Goal: Task Accomplishment & Management: Complete application form

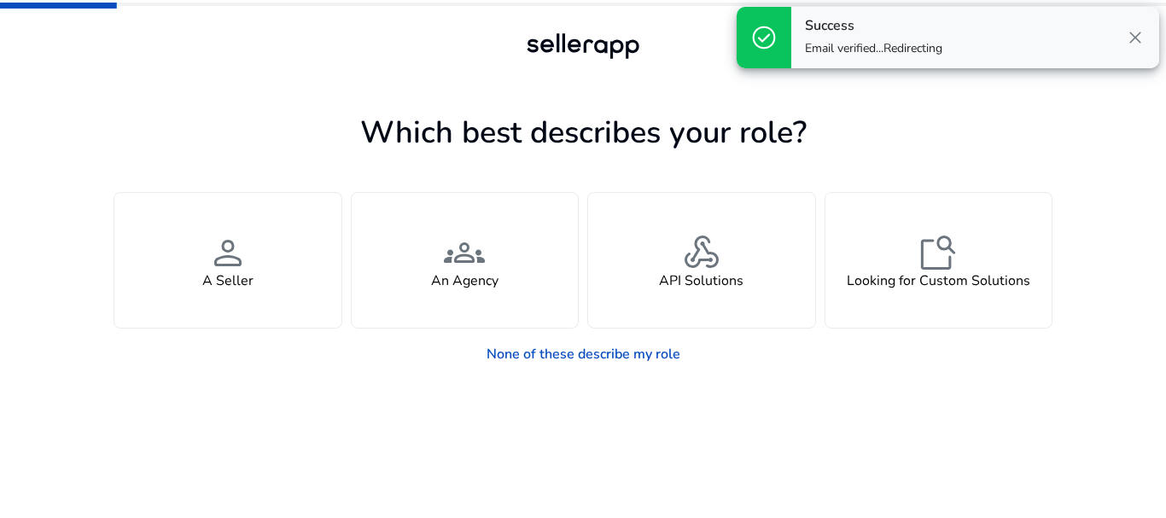
click at [1140, 35] on span "close" at bounding box center [1135, 37] width 20 height 20
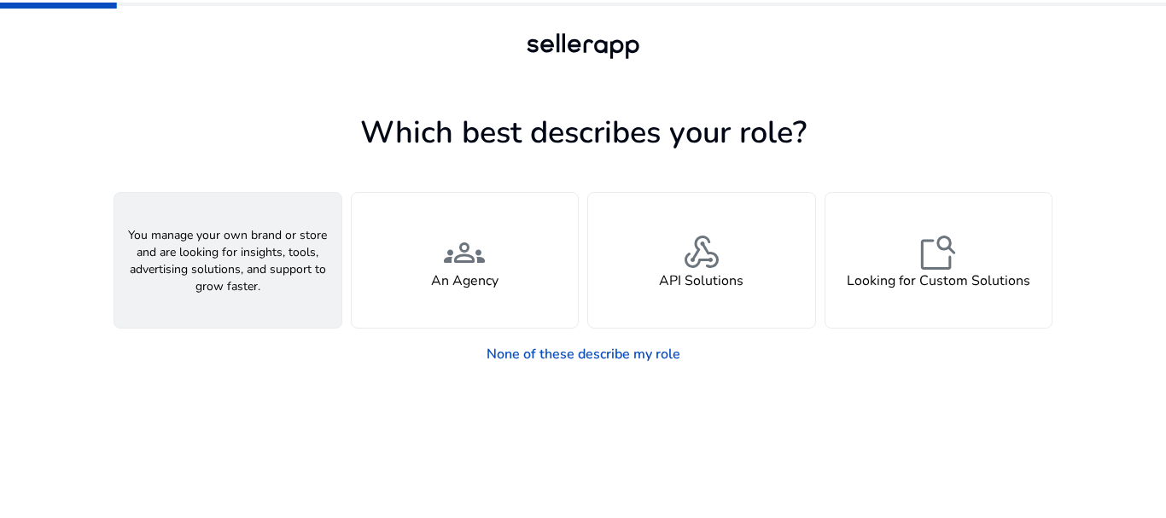
click at [224, 258] on span "person" at bounding box center [227, 252] width 41 height 41
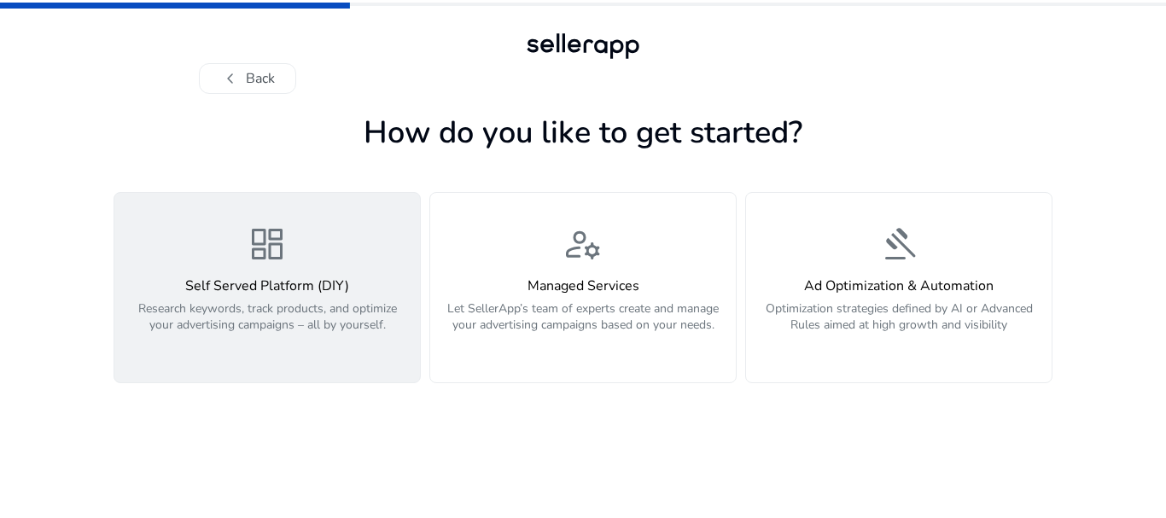
click at [272, 264] on span "dashboard" at bounding box center [267, 244] width 41 height 41
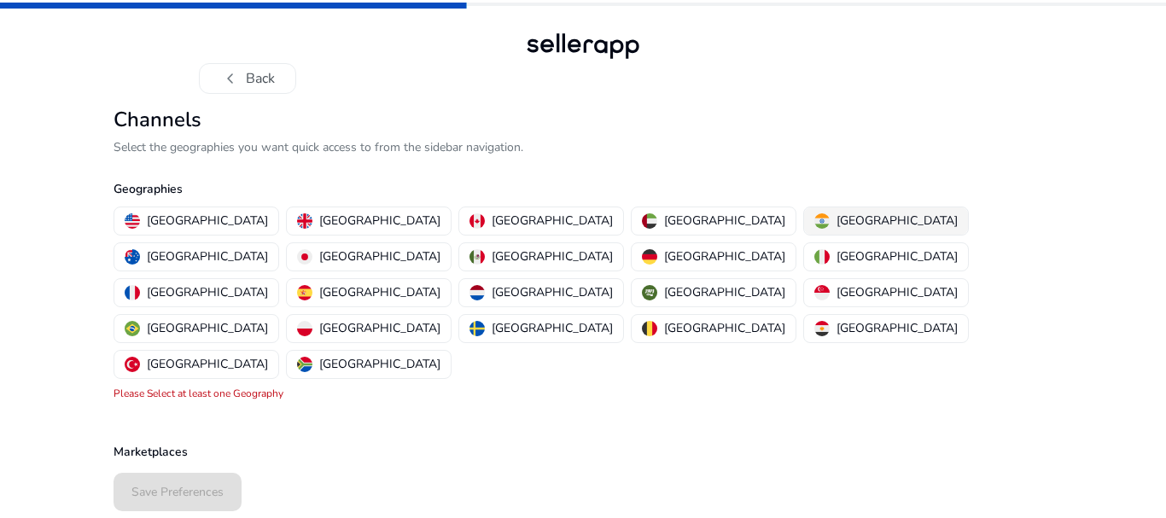
click at [837, 215] on p "[GEOGRAPHIC_DATA]" at bounding box center [897, 221] width 121 height 18
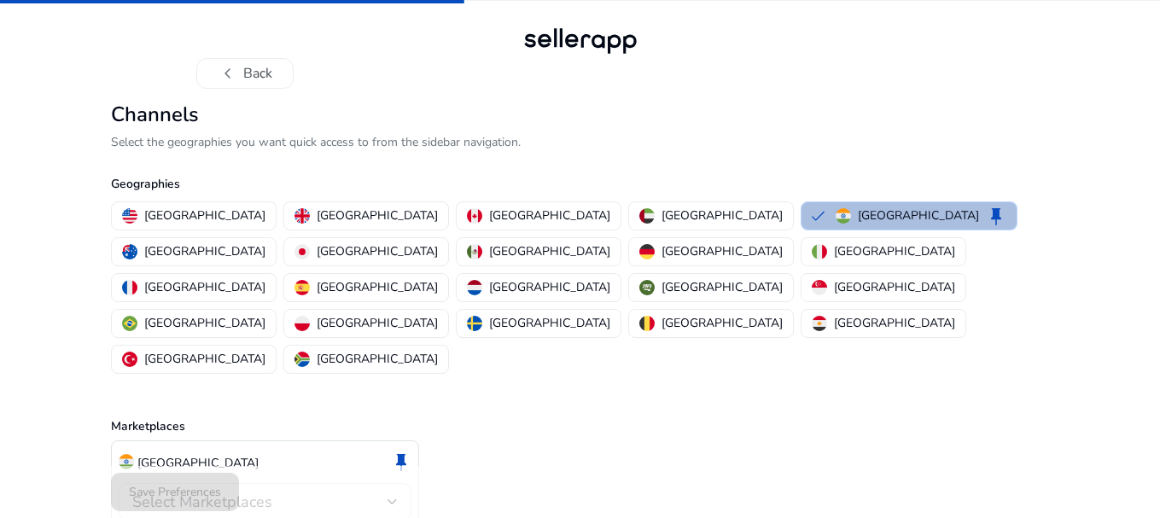
scroll to position [33, 0]
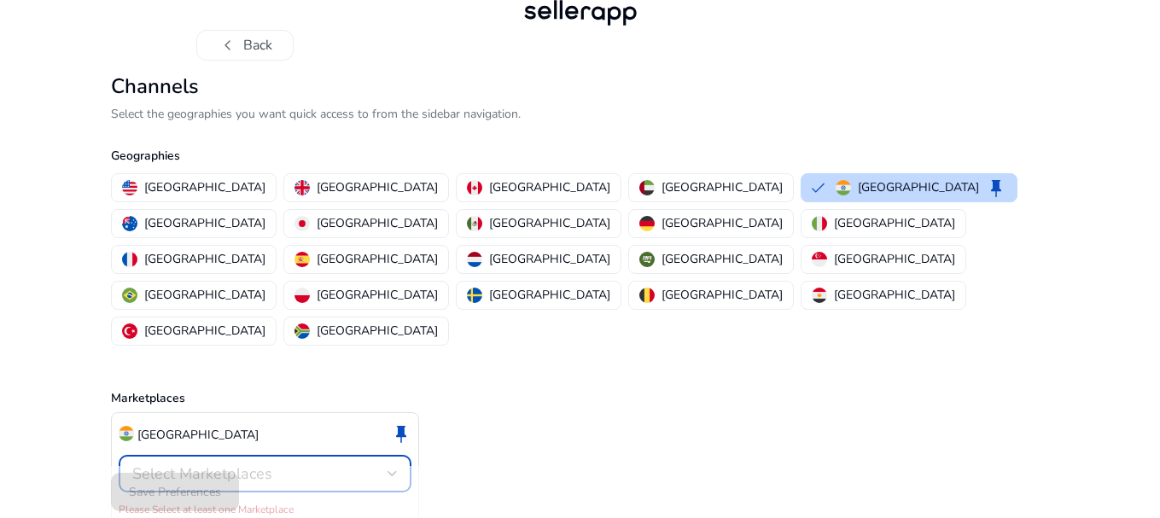
click at [338, 465] on div "Select Marketplaces" at bounding box center [259, 474] width 255 height 19
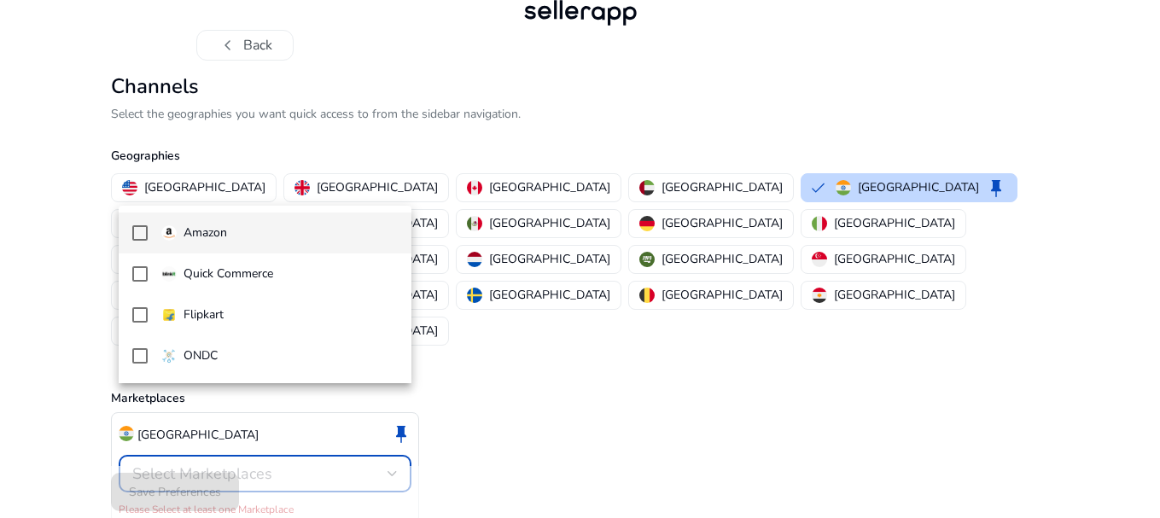
click at [223, 228] on p "Amazon" at bounding box center [206, 233] width 44 height 19
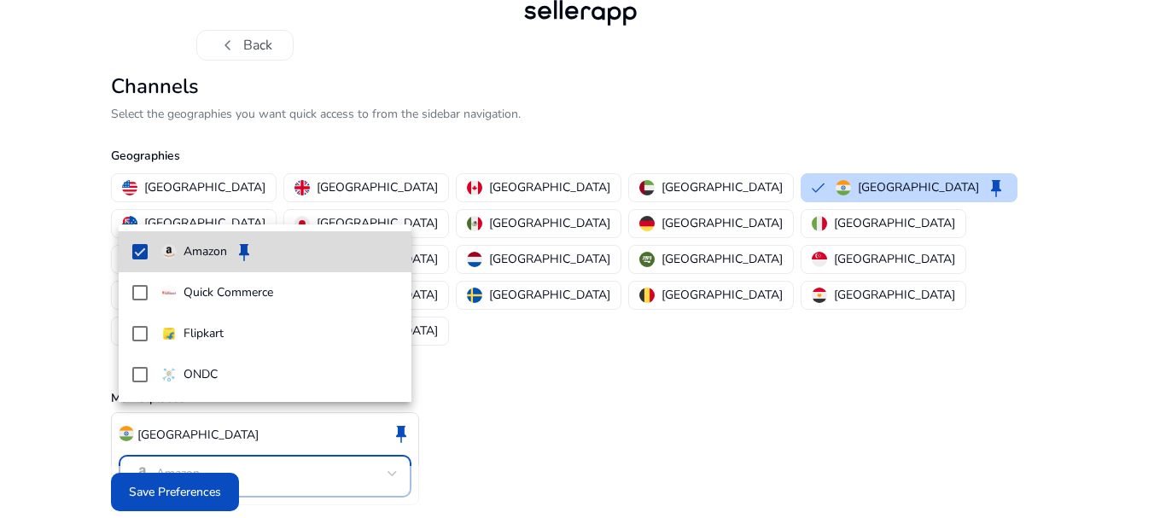
scroll to position [15, 0]
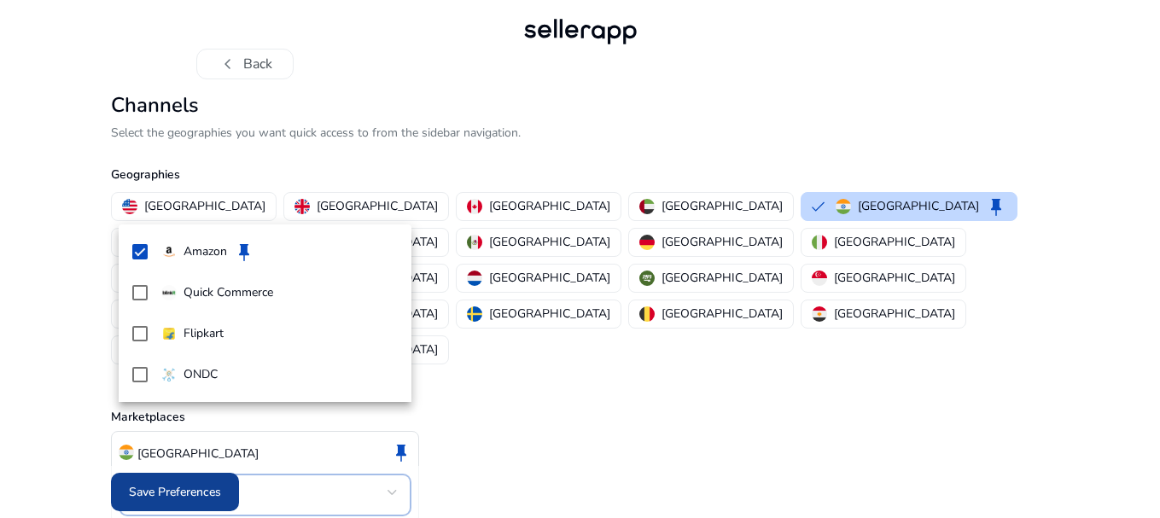
click at [159, 492] on div at bounding box center [580, 259] width 1160 height 518
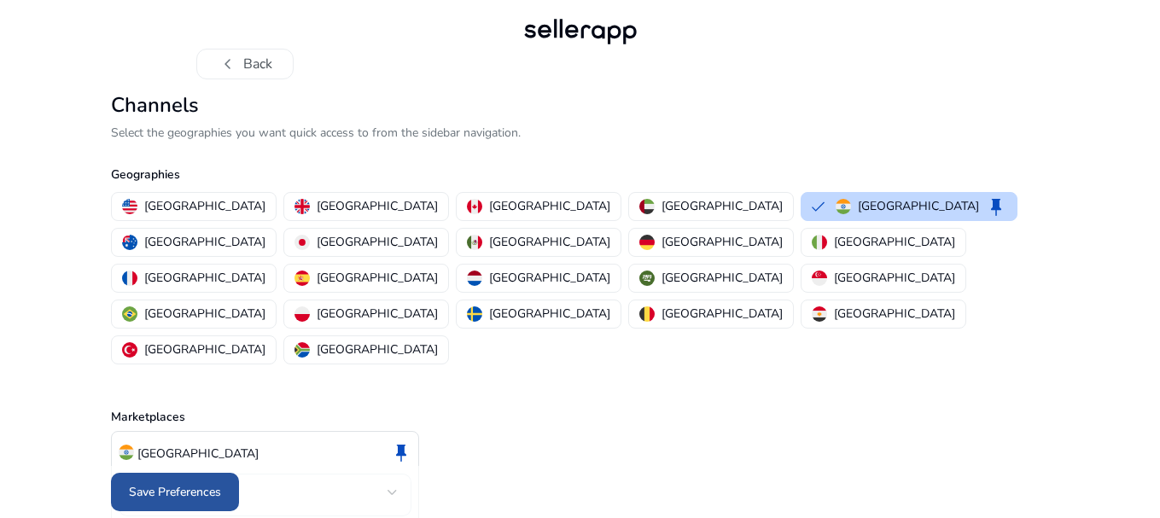
click at [165, 487] on span "Save Preferences" at bounding box center [175, 492] width 92 height 18
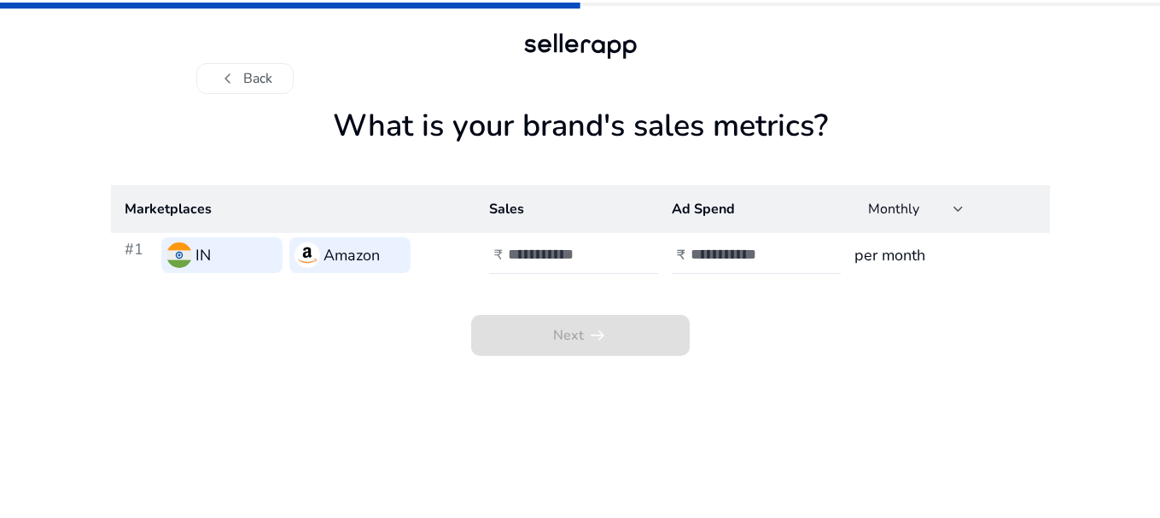
scroll to position [0, 0]
click at [302, 371] on app-sales-metrics "What is your brand's sales metrics? Marketplaces Sales Ad Spend Monthly #1 IN A…" at bounding box center [583, 313] width 939 height 411
click at [533, 253] on input "number" at bounding box center [568, 254] width 115 height 19
click at [717, 255] on input "number" at bounding box center [751, 254] width 115 height 19
type input "****"
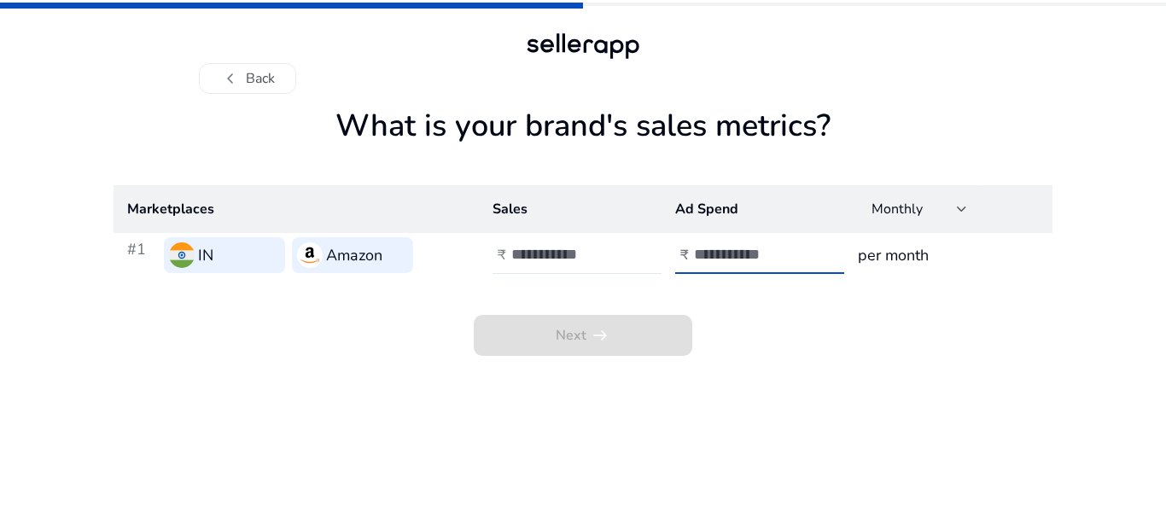
click at [762, 295] on div "Next arrow_right_alt" at bounding box center [583, 317] width 939 height 79
click at [550, 244] on div at bounding box center [588, 256] width 154 height 38
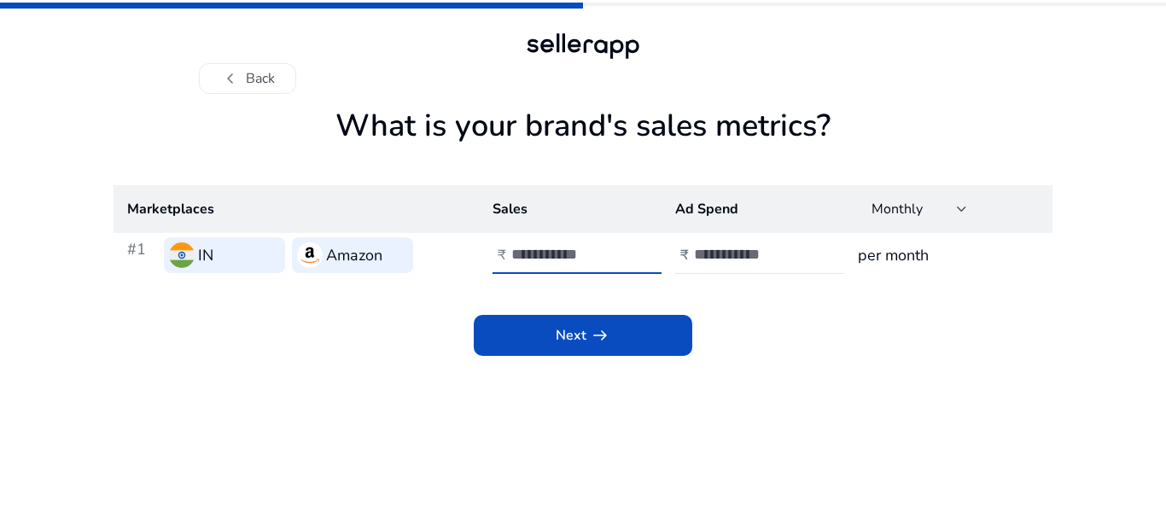
type input "*"
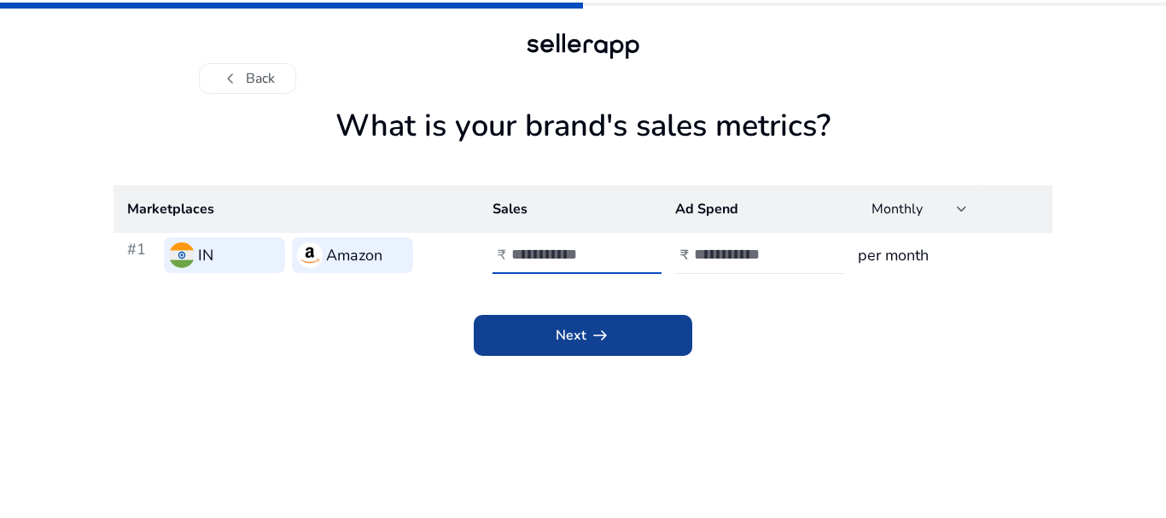
type input "****"
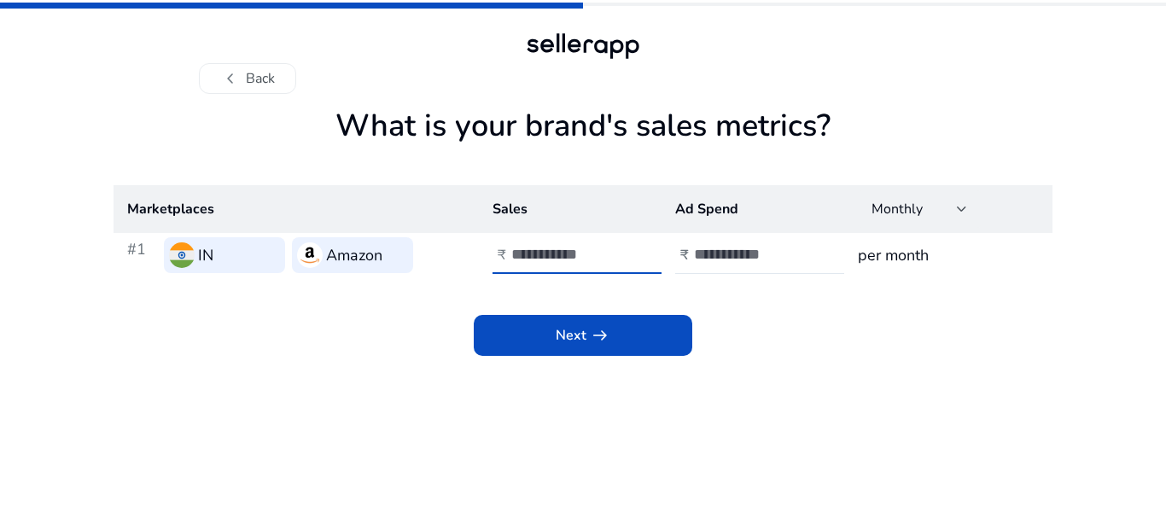
click at [588, 345] on app-icon "arrow_right_alt" at bounding box center [599, 335] width 24 height 20
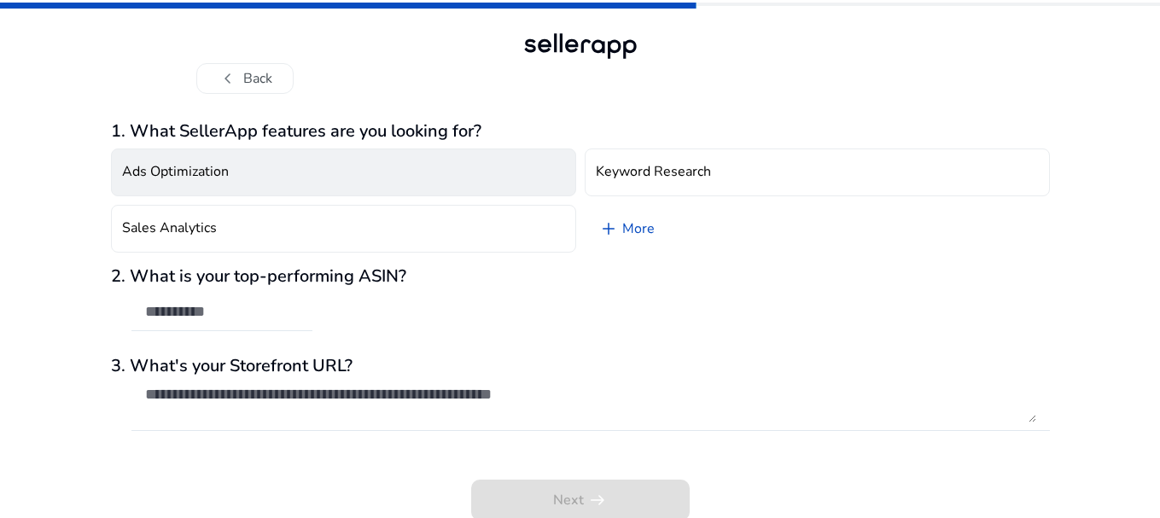
click at [247, 168] on button "Ads Optimization" at bounding box center [343, 173] width 465 height 48
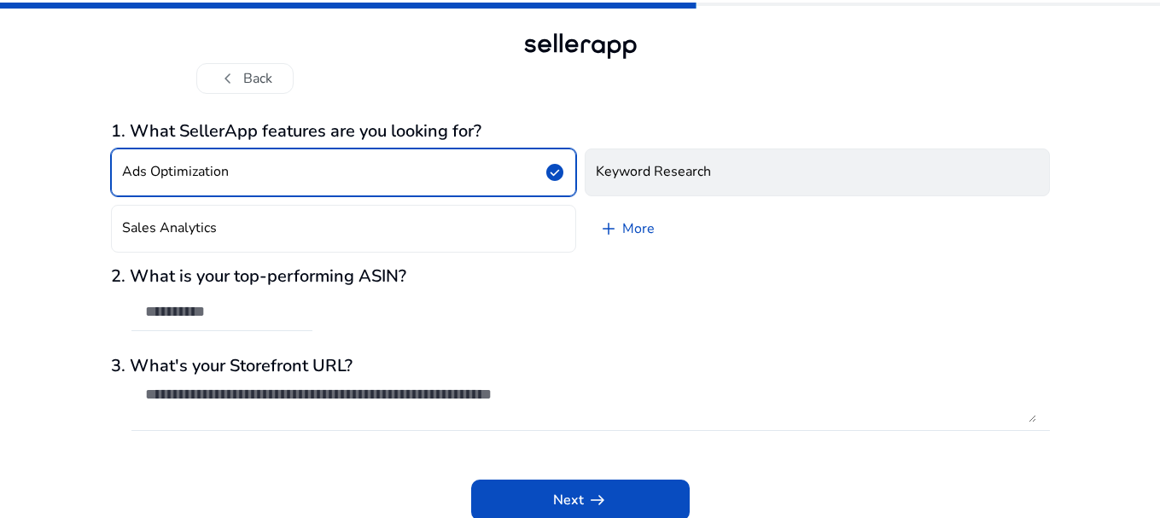
click at [690, 173] on h4 "Keyword Research" at bounding box center [653, 172] width 115 height 16
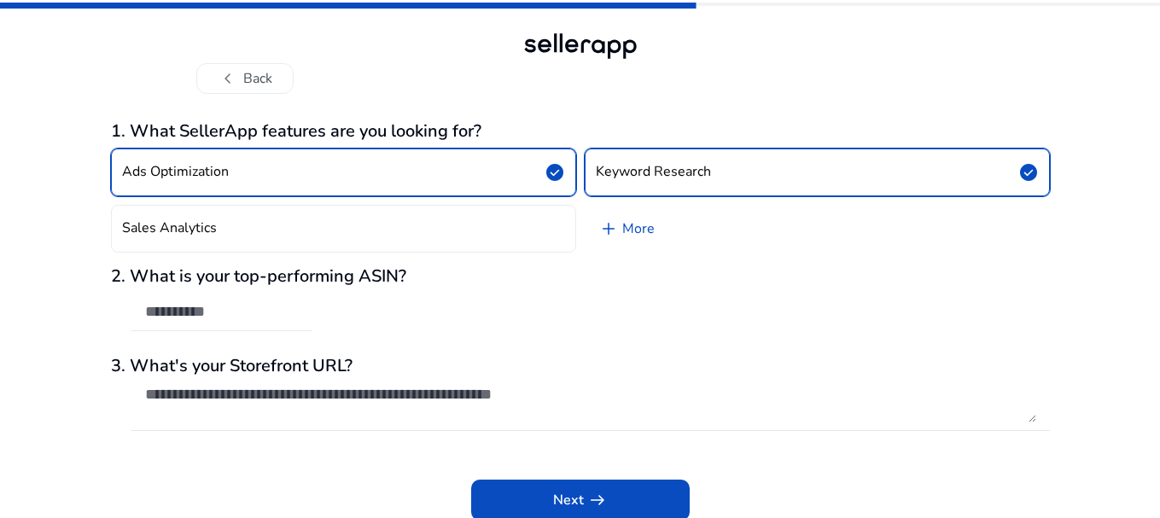
click at [235, 311] on input "text" at bounding box center [222, 311] width 154 height 19
click at [177, 311] on input "text" at bounding box center [222, 311] width 154 height 19
paste input "**********"
type input "**********"
click at [412, 282] on h3 "2. What is your top-performing ASIN?" at bounding box center [580, 276] width 939 height 20
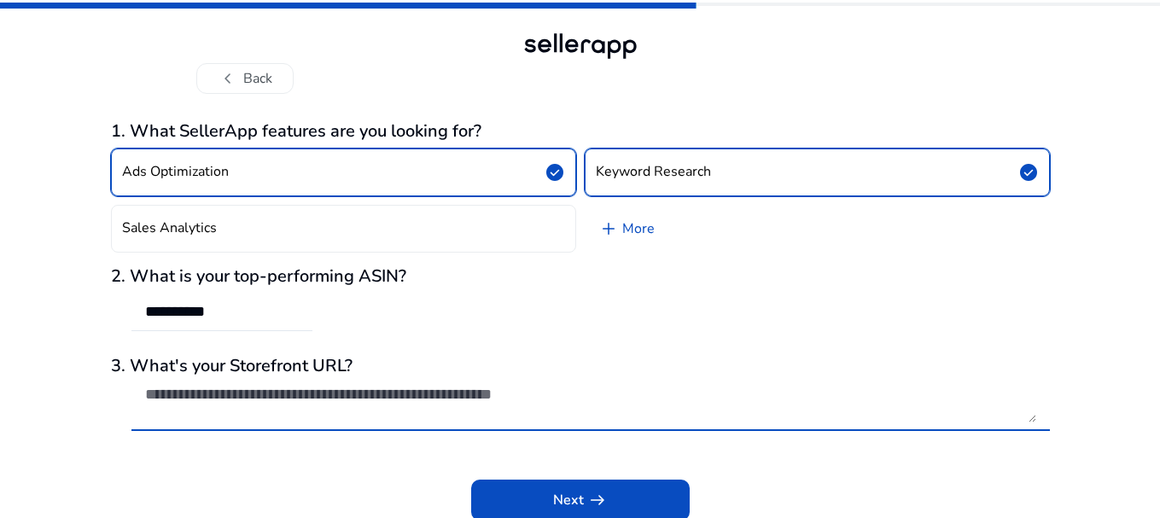
click at [197, 400] on textarea at bounding box center [590, 404] width 891 height 38
paste textarea "**********"
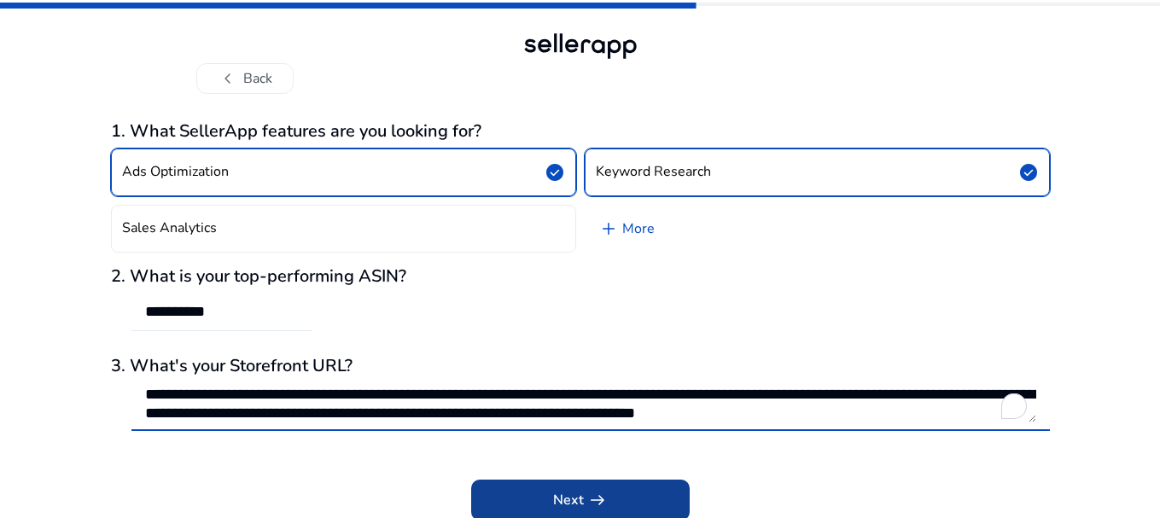
scroll to position [20, 0]
type textarea "**********"
click at [584, 509] on app-icon "arrow_right_alt" at bounding box center [596, 500] width 24 height 20
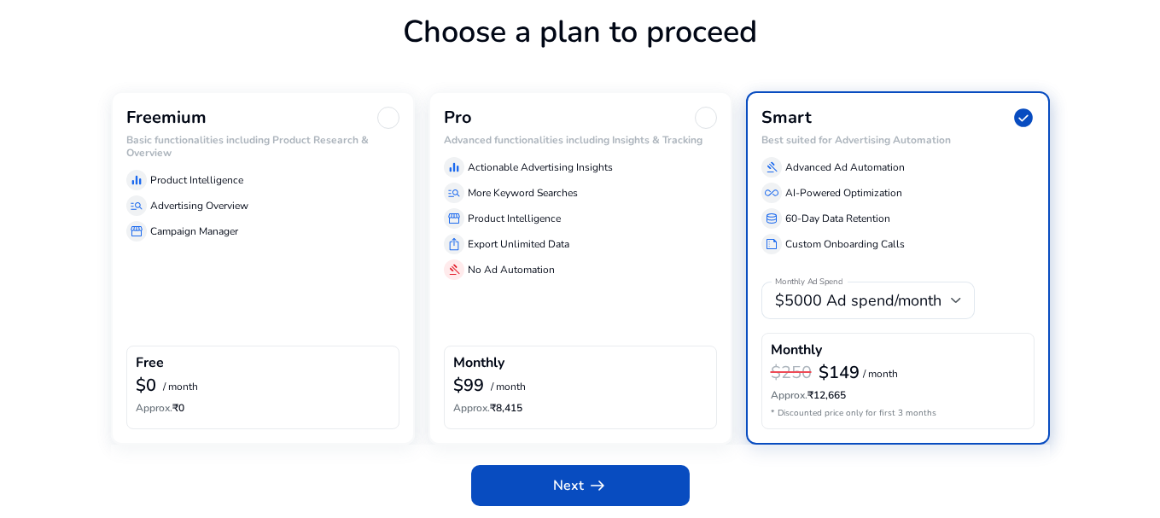
scroll to position [102, 0]
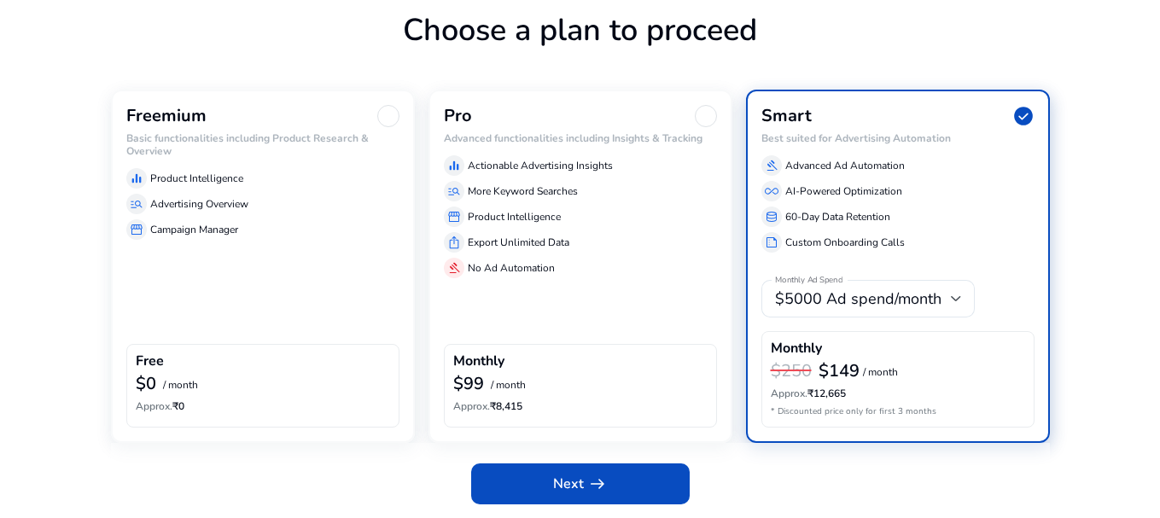
click at [384, 114] on div at bounding box center [388, 116] width 22 height 22
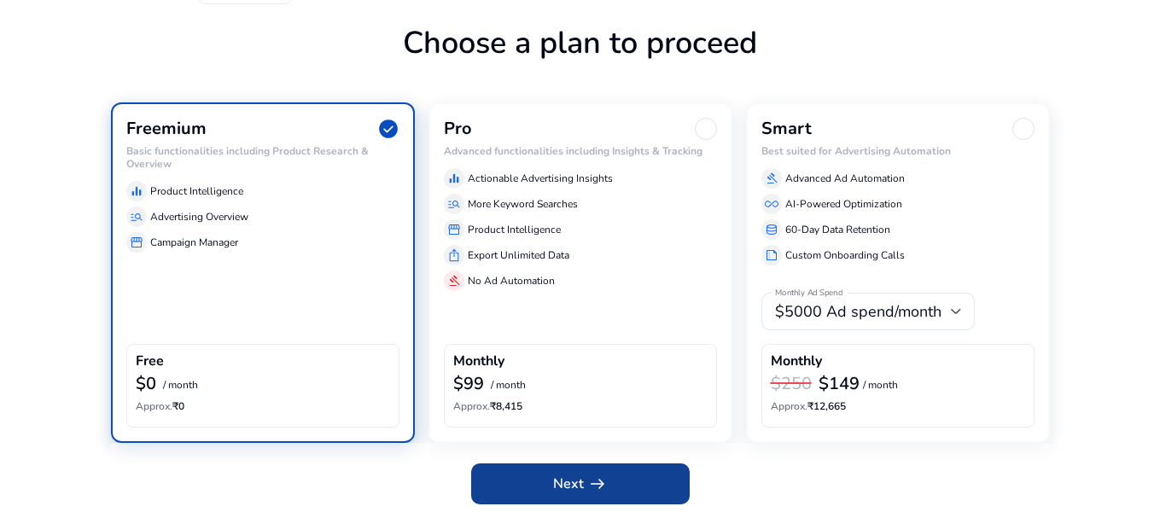
click at [584, 477] on app-icon "arrow_right_alt" at bounding box center [596, 484] width 24 height 20
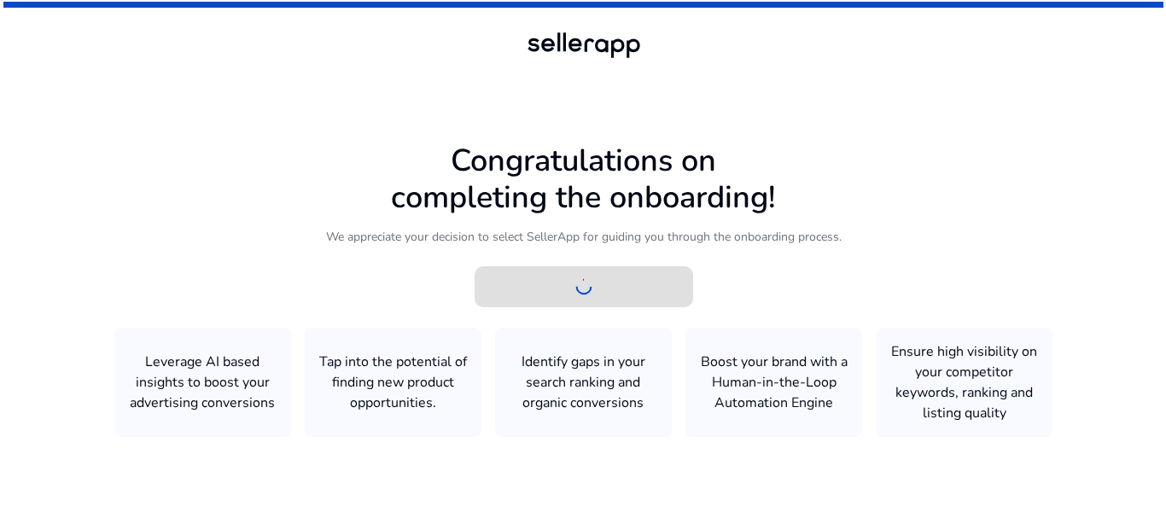
scroll to position [0, 0]
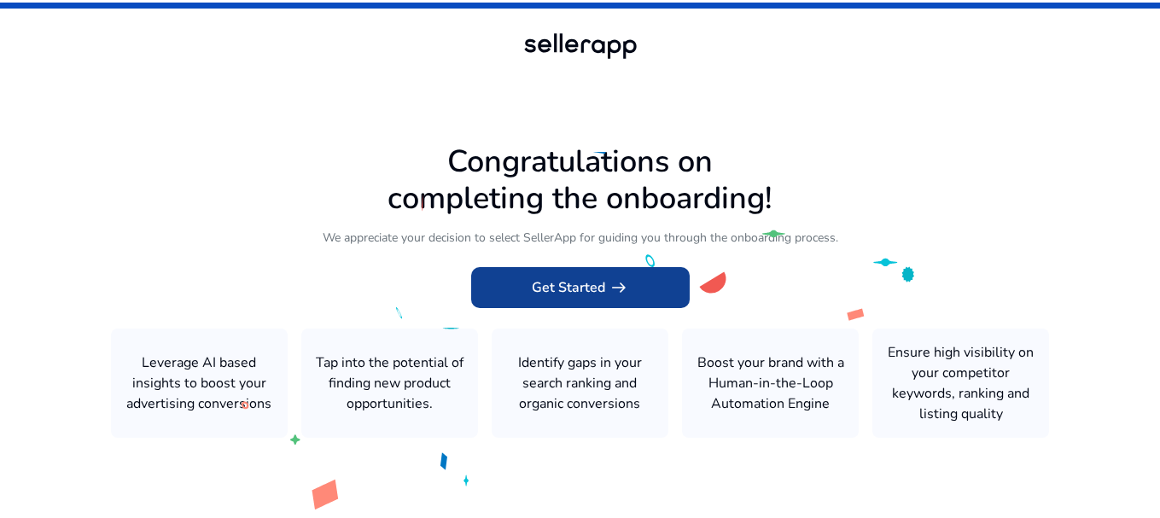
click at [576, 270] on span at bounding box center [580, 287] width 219 height 41
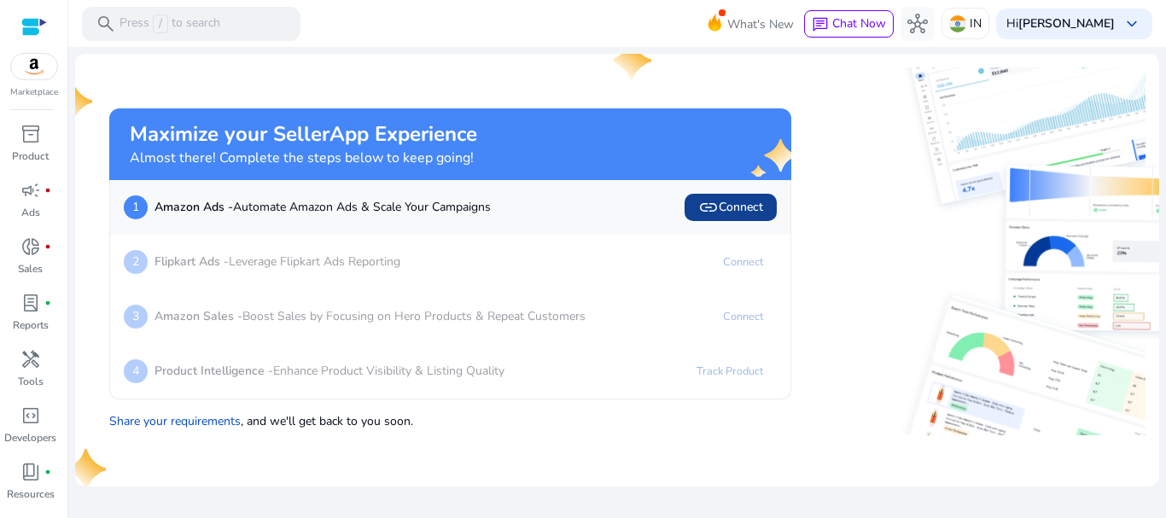
click at [714, 210] on span "link" at bounding box center [708, 207] width 20 height 20
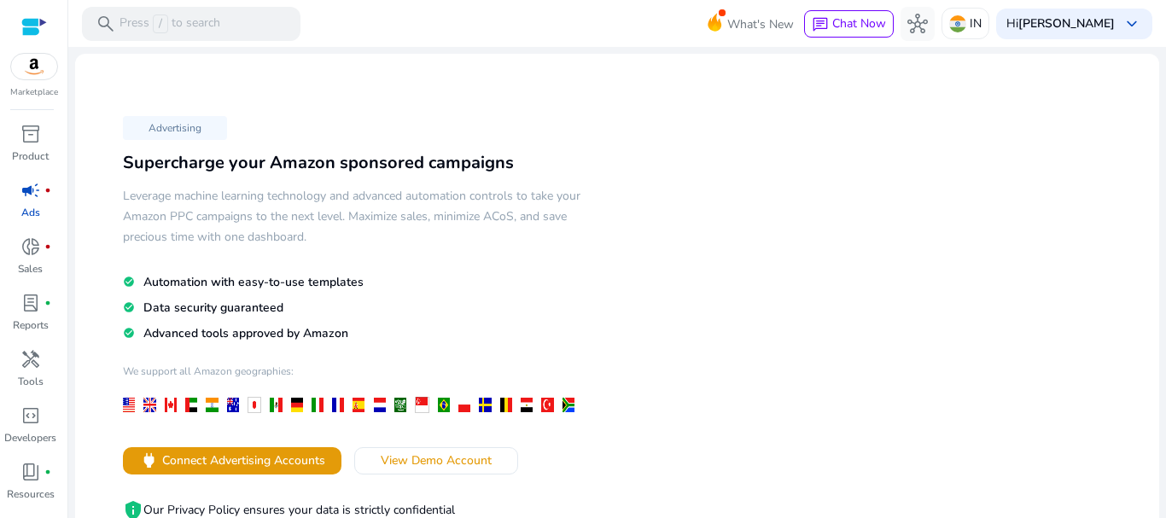
scroll to position [171, 0]
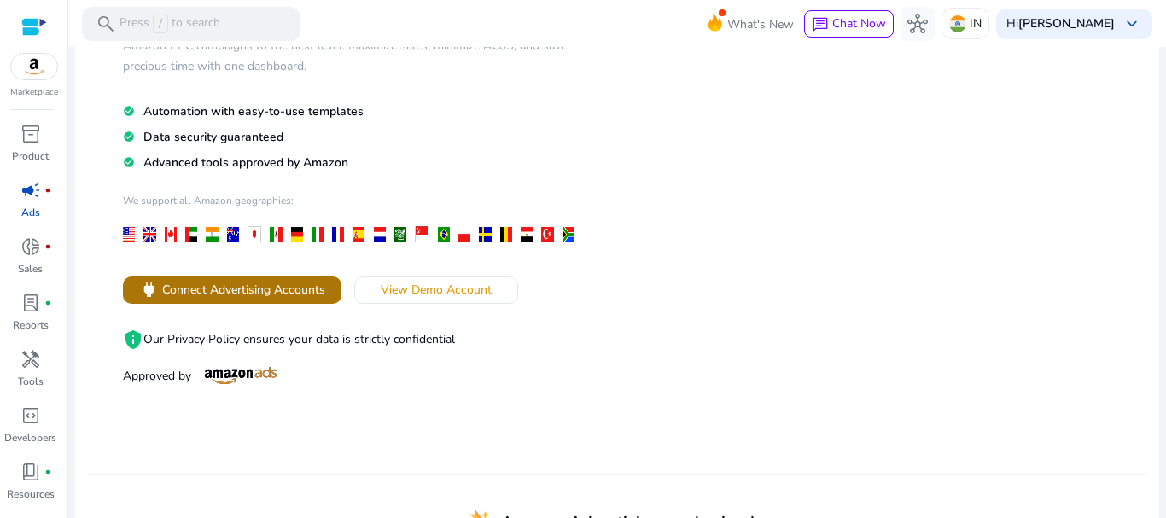
click at [260, 290] on span "Connect Advertising Accounts" at bounding box center [243, 290] width 163 height 18
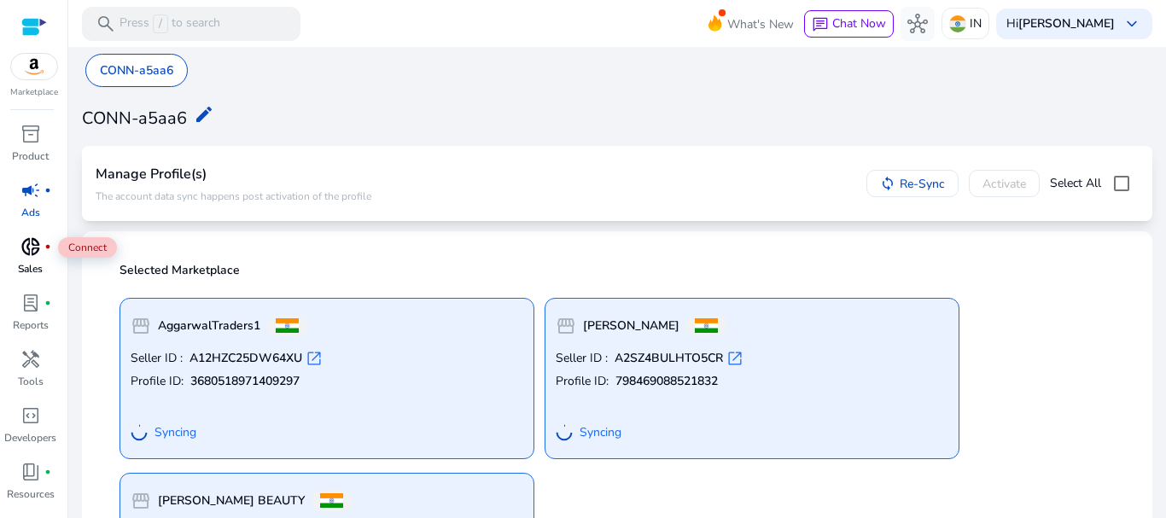
click at [28, 257] on span "donut_small" at bounding box center [30, 247] width 20 height 20
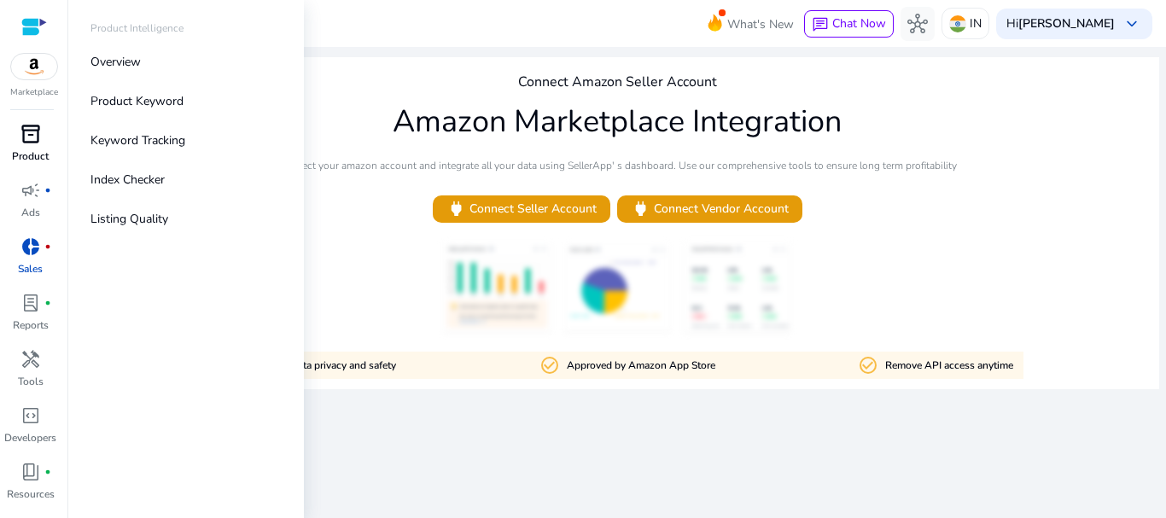
click at [26, 143] on span "inventory_2" at bounding box center [30, 134] width 20 height 20
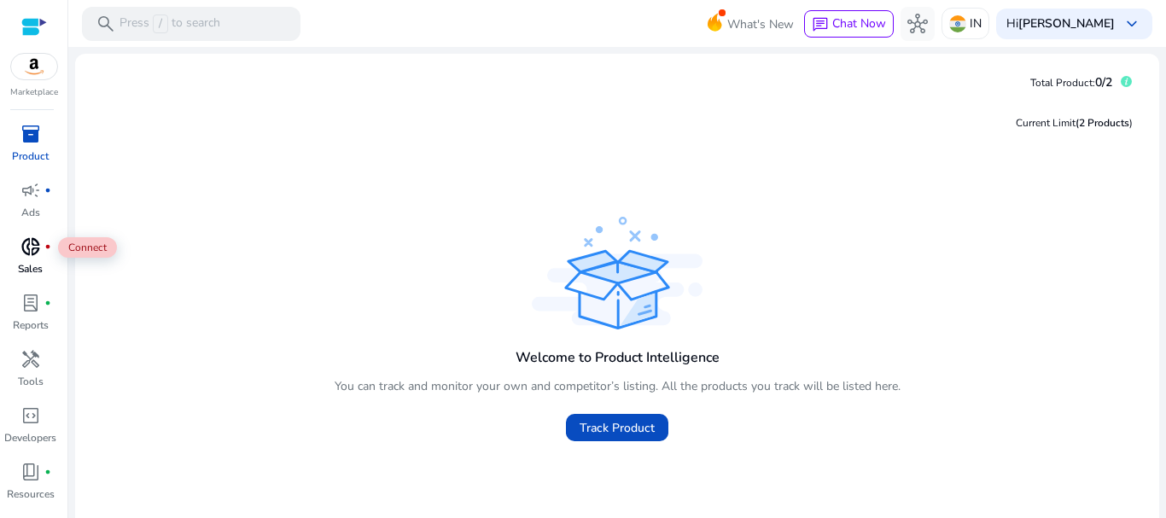
click at [26, 247] on span "donut_small" at bounding box center [30, 247] width 20 height 20
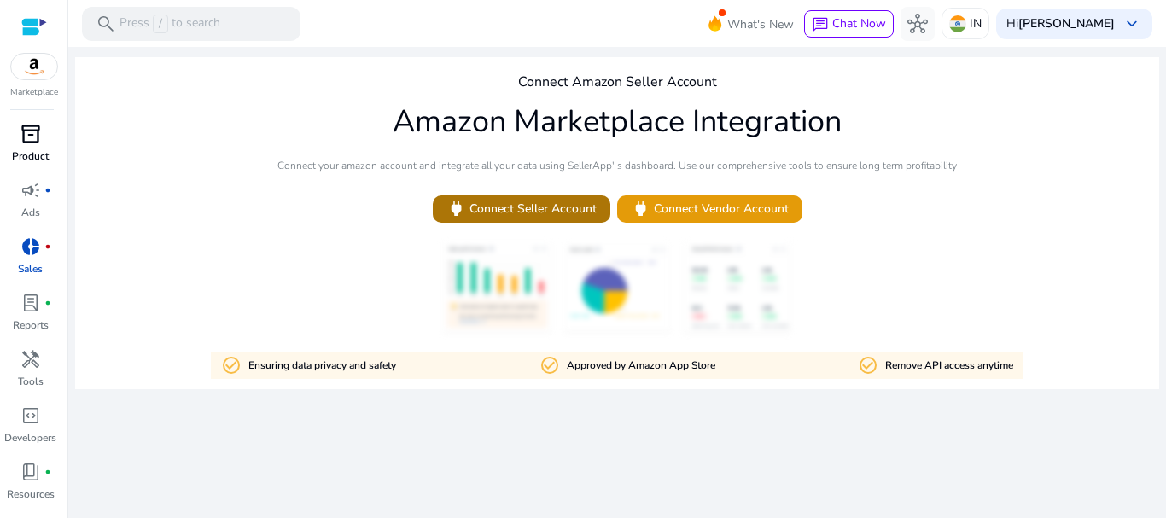
click at [542, 206] on span "power Connect Seller Account" at bounding box center [522, 209] width 150 height 20
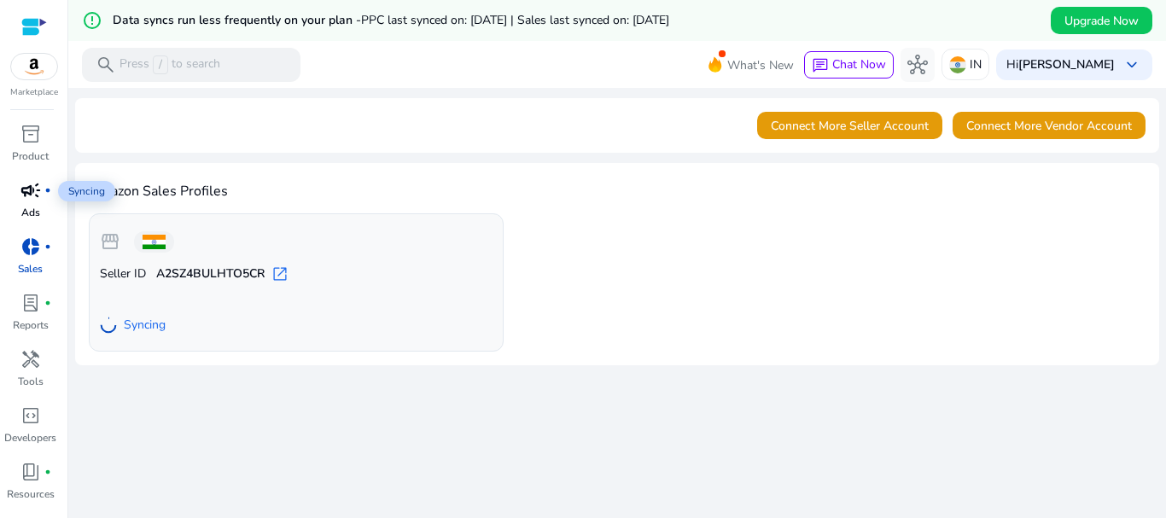
click at [25, 187] on span "campaign" at bounding box center [30, 190] width 20 height 20
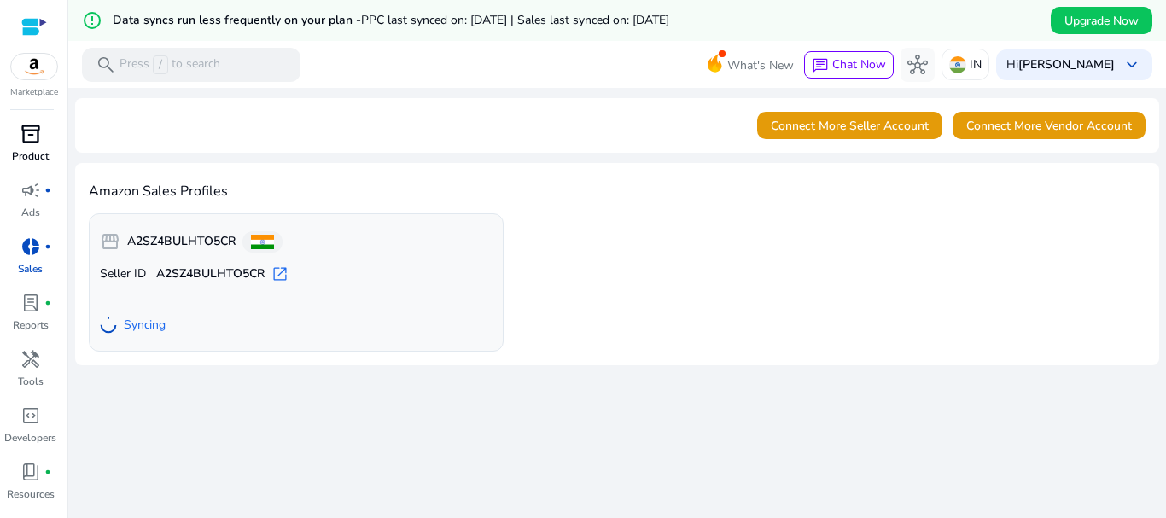
click at [28, 138] on span "inventory_2" at bounding box center [30, 134] width 20 height 20
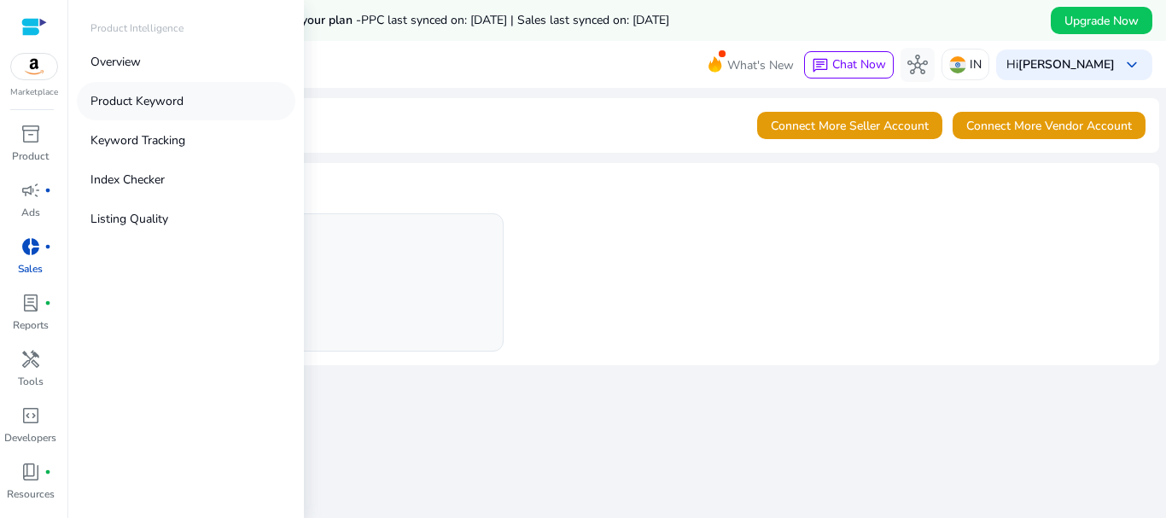
click at [134, 96] on p "Product Keyword" at bounding box center [137, 101] width 93 height 18
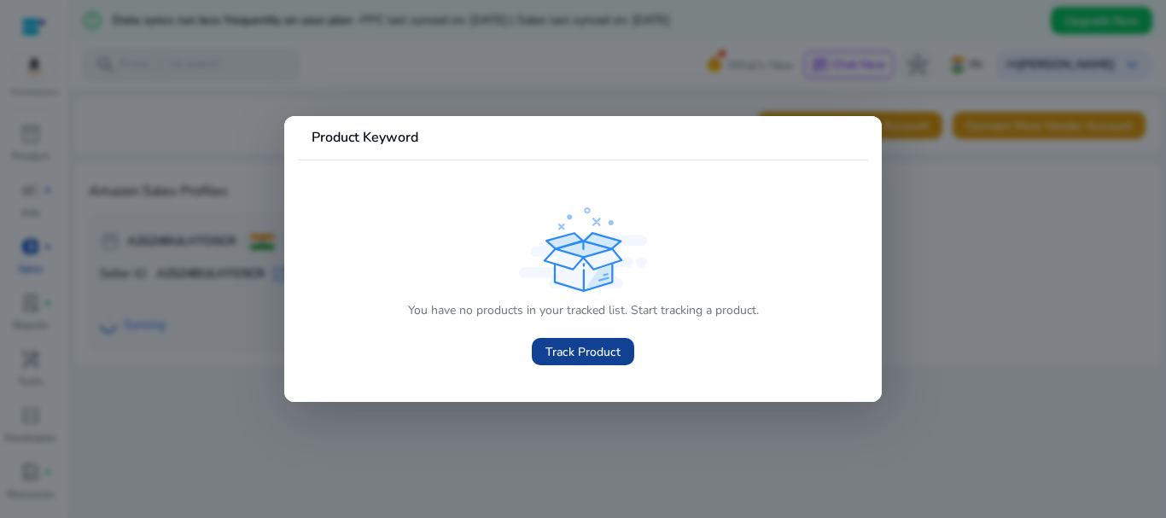
click at [576, 354] on span "Track Product" at bounding box center [583, 352] width 75 height 18
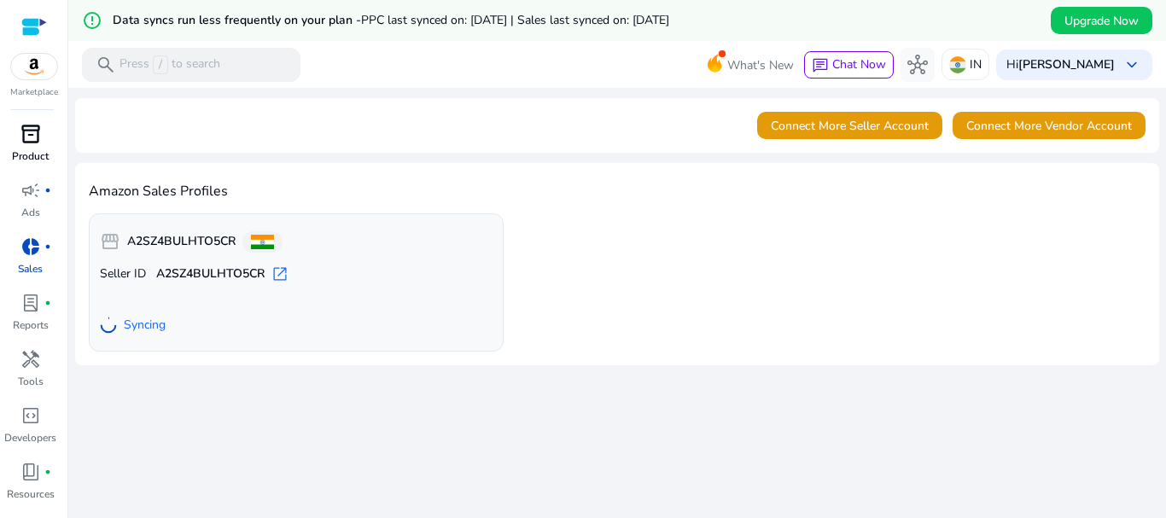
click at [28, 136] on span "inventory_2" at bounding box center [30, 134] width 20 height 20
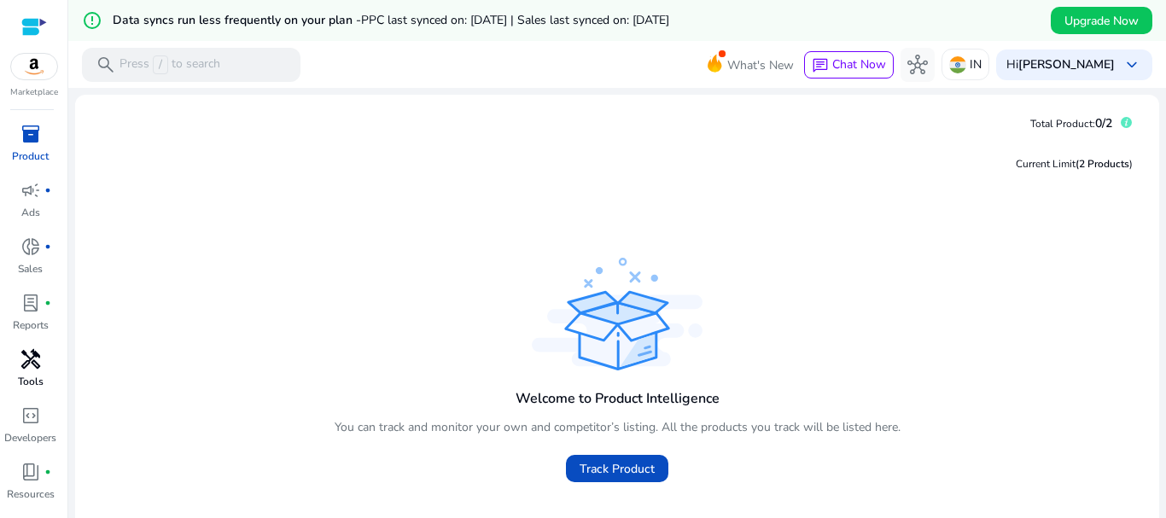
click at [24, 354] on span "handyman" at bounding box center [30, 359] width 20 height 20
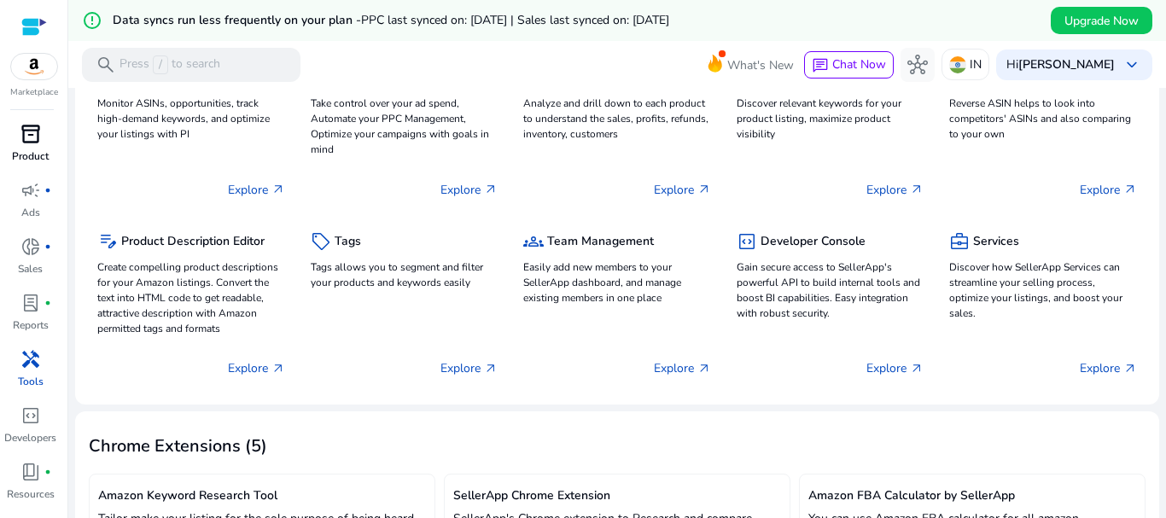
scroll to position [85, 0]
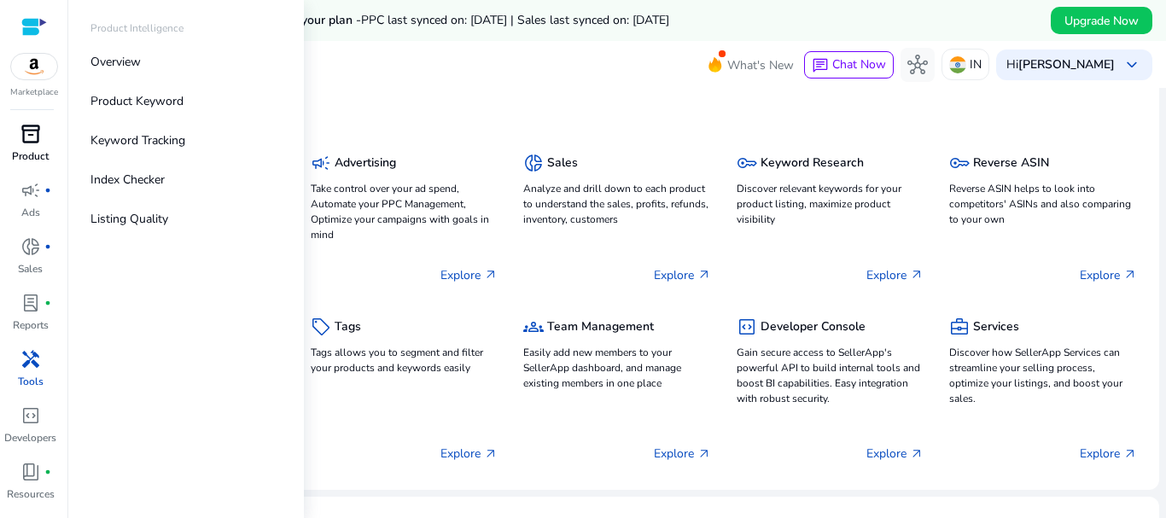
click at [33, 144] on span "inventory_2" at bounding box center [30, 134] width 20 height 20
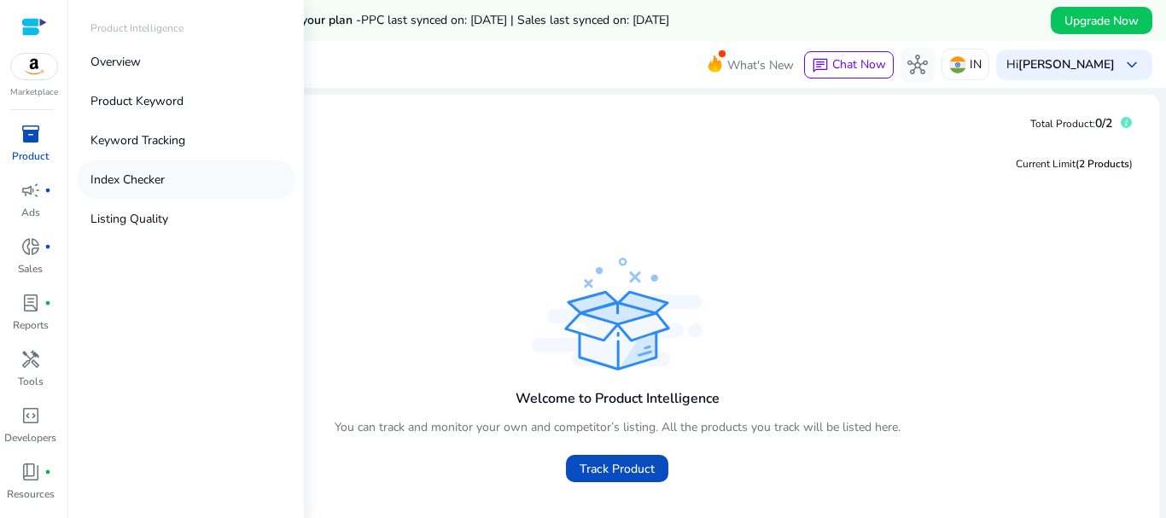
click at [143, 179] on p "Index Checker" at bounding box center [128, 180] width 74 height 18
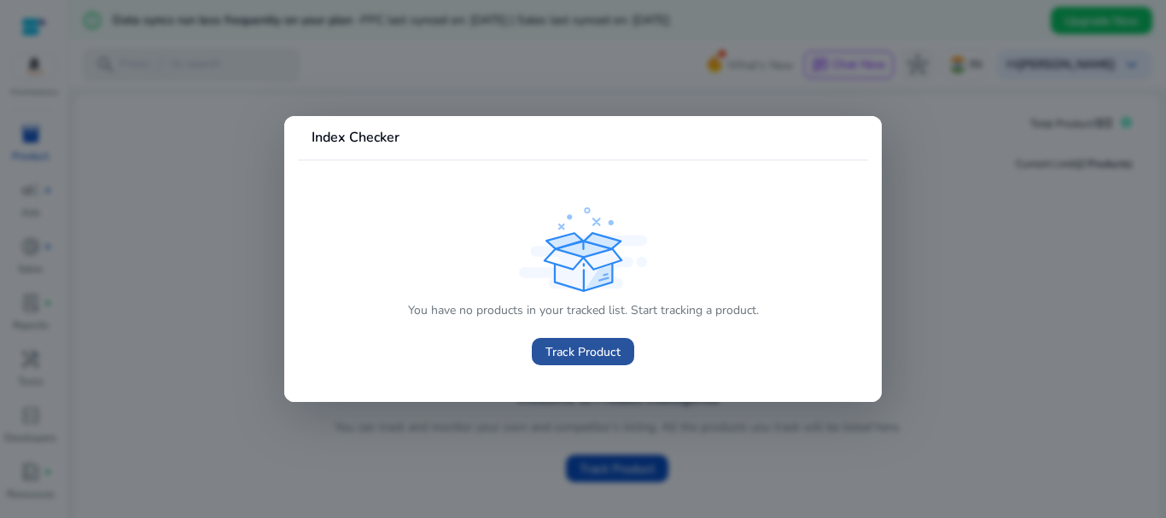
click at [584, 354] on span "Track Product" at bounding box center [583, 352] width 75 height 18
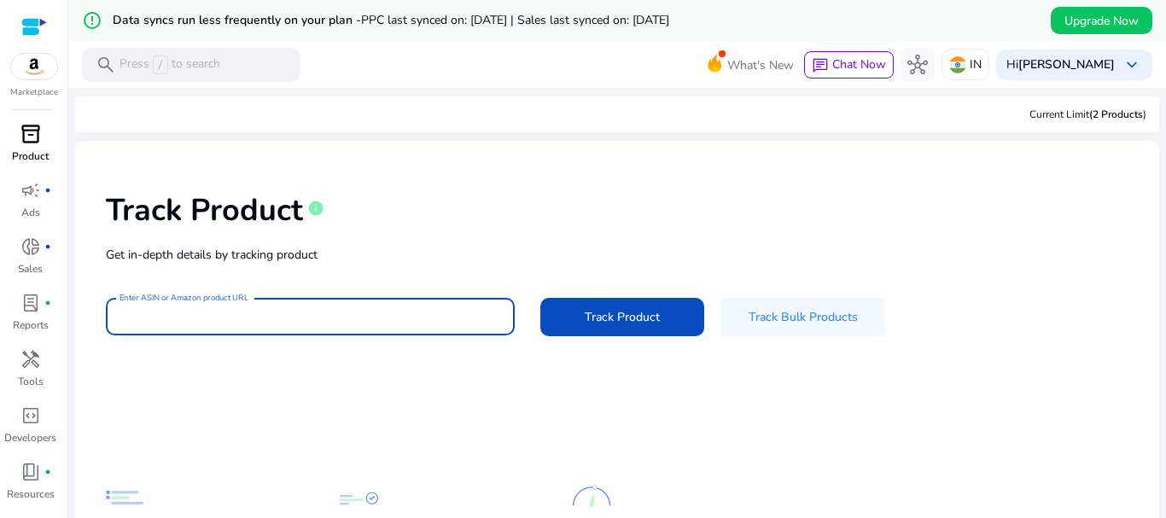
click at [343, 317] on input "Enter ASIN or Amazon product URL" at bounding box center [311, 316] width 382 height 19
click at [269, 315] on input "Enter ASIN or Amazon product URL" at bounding box center [311, 316] width 382 height 19
paste input "**********"
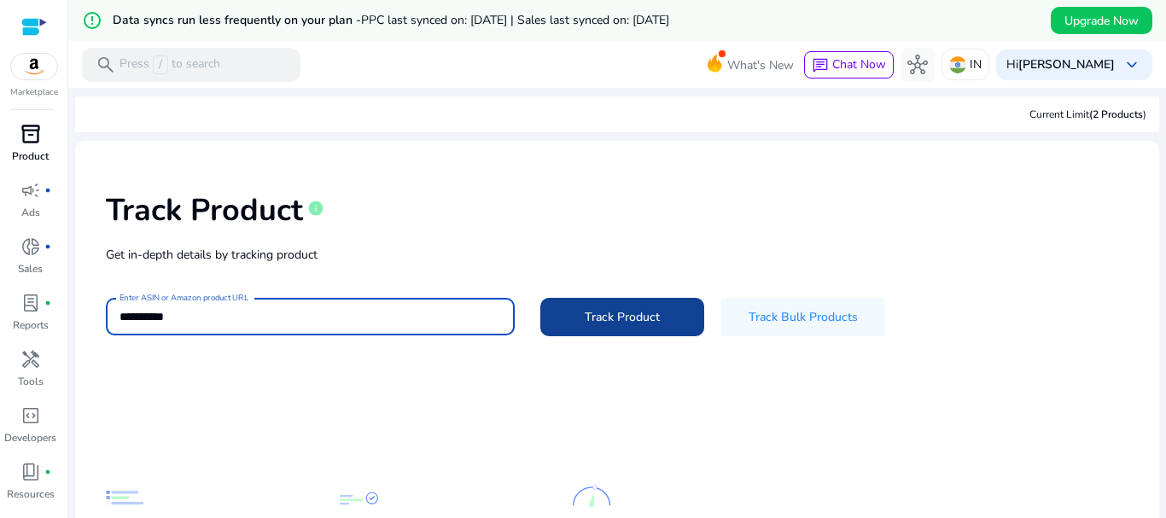
type input "**********"
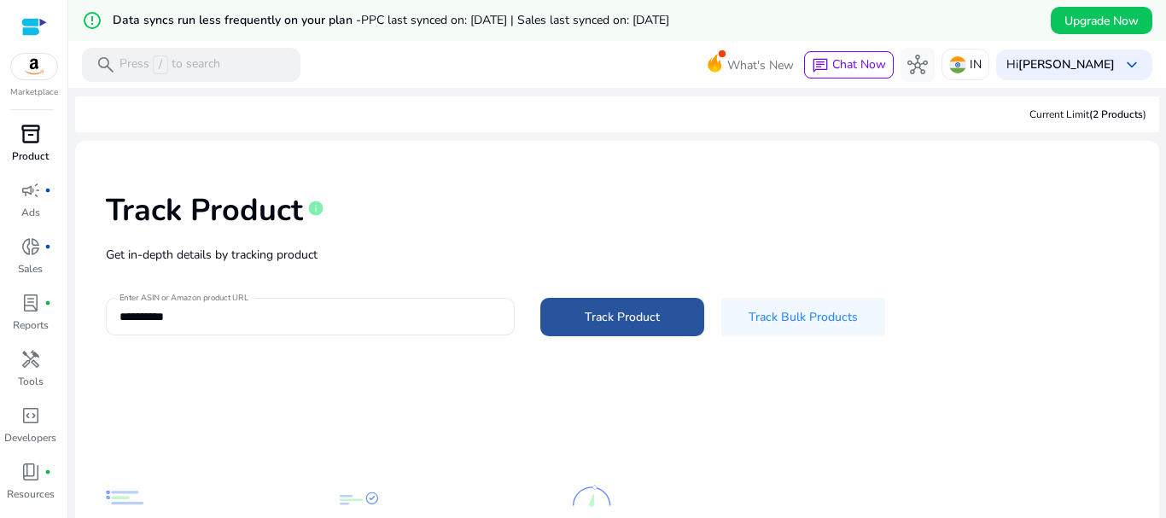
click at [599, 311] on span "Track Product" at bounding box center [622, 317] width 75 height 18
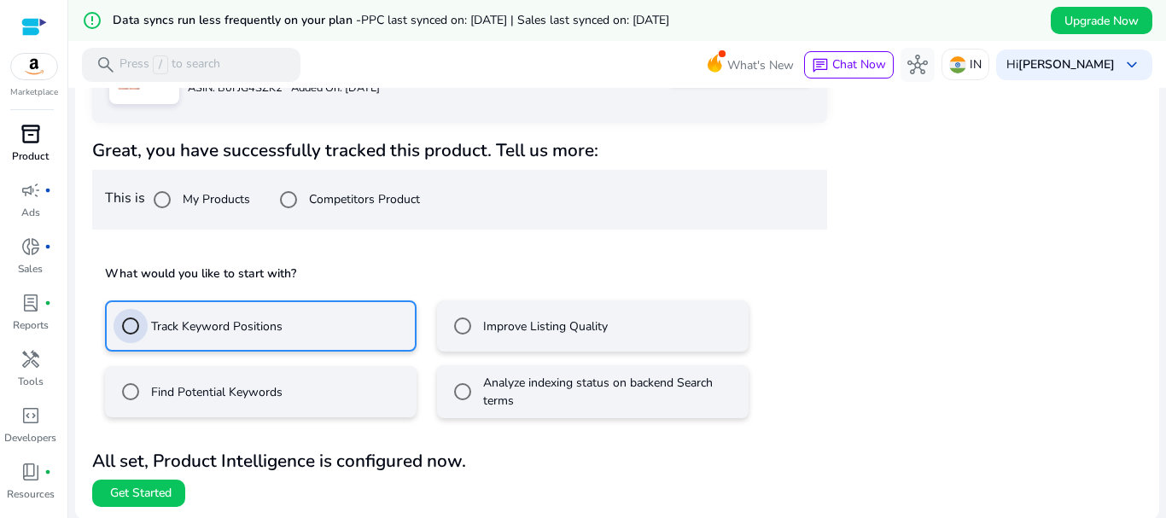
scroll to position [348, 0]
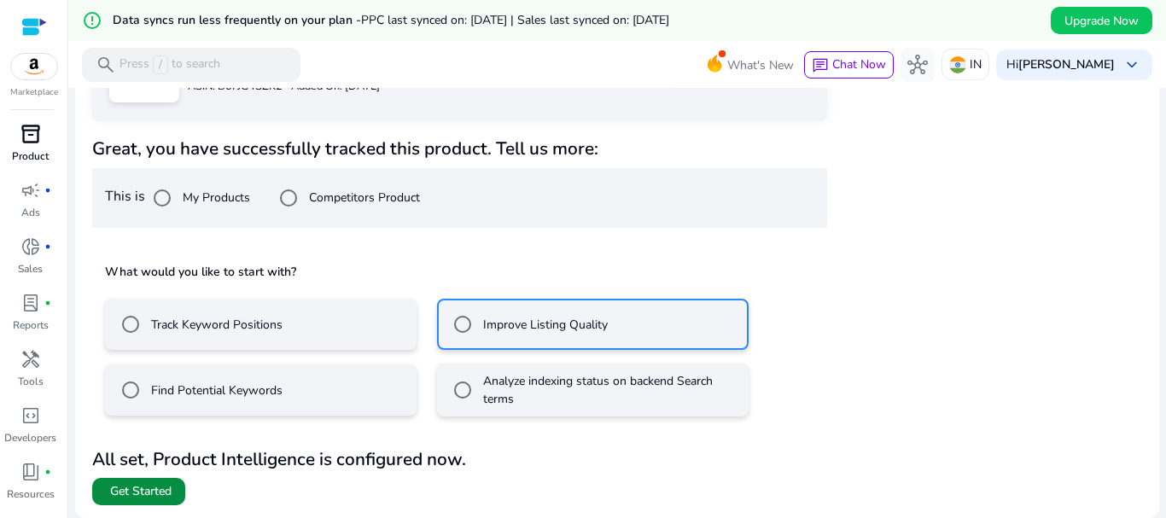
click at [160, 483] on span "Get Started" at bounding box center [140, 491] width 61 height 17
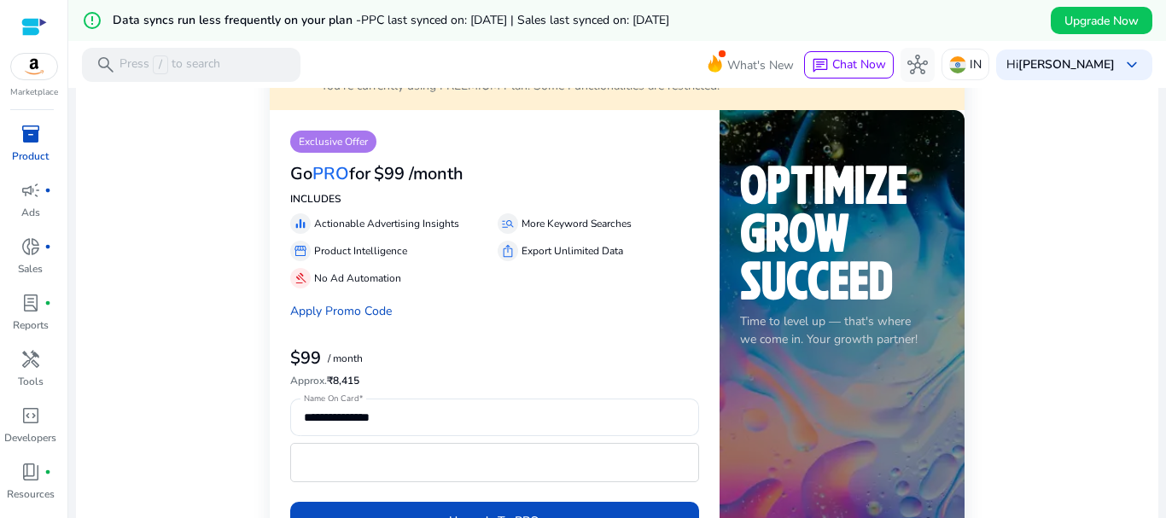
scroll to position [85, 0]
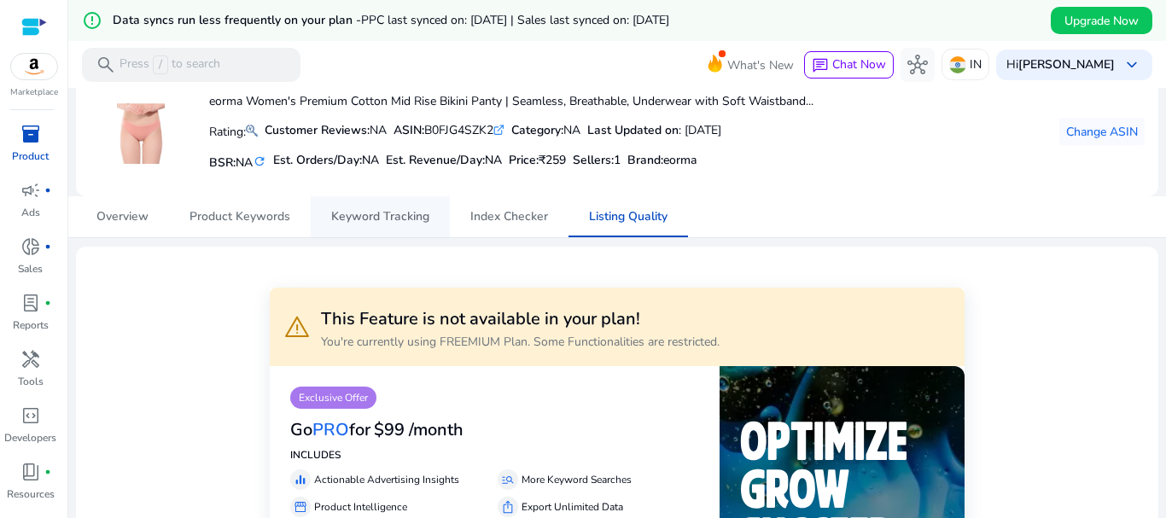
click at [383, 219] on span "Keyword Tracking" at bounding box center [380, 217] width 98 height 12
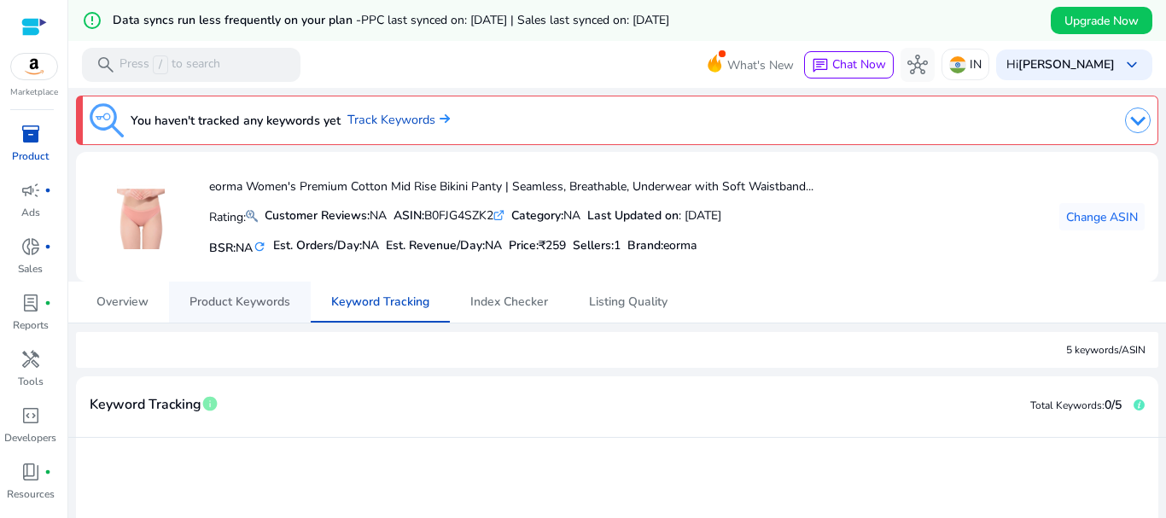
click at [237, 296] on span "Product Keywords" at bounding box center [240, 302] width 101 height 12
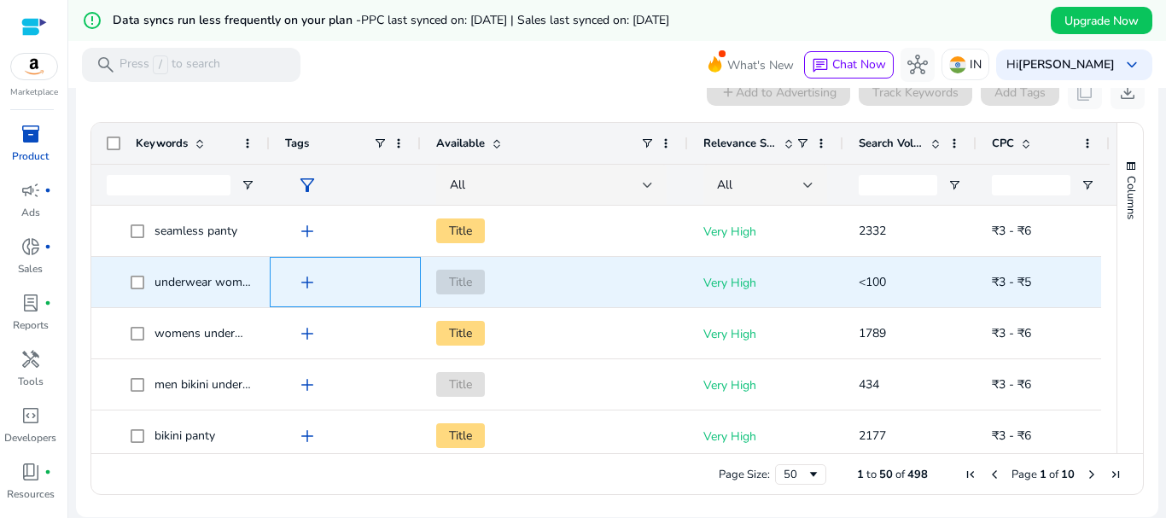
click at [305, 283] on span "add" at bounding box center [307, 282] width 20 height 20
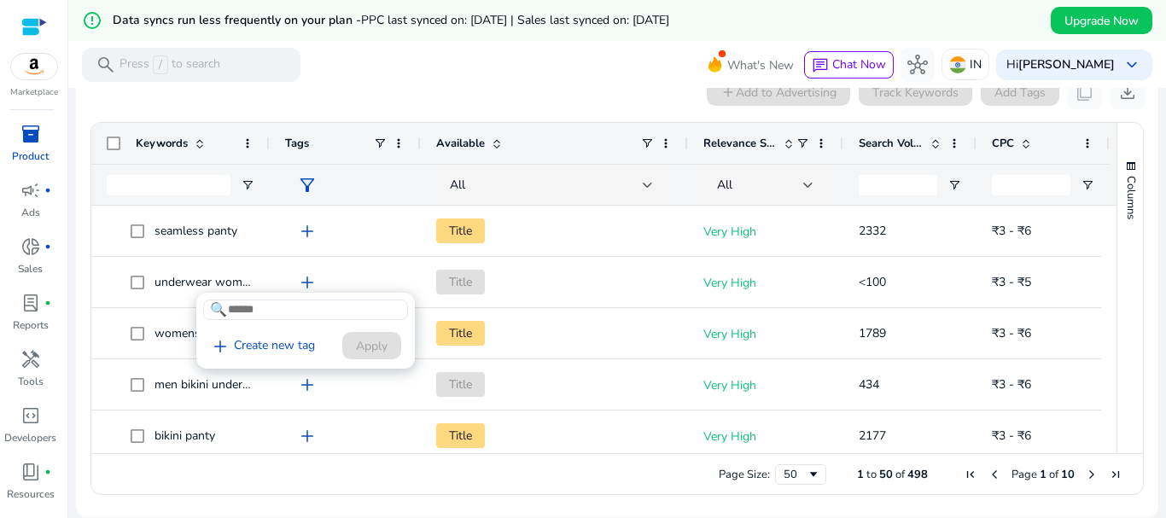
click at [305, 283] on div at bounding box center [583, 259] width 1166 height 518
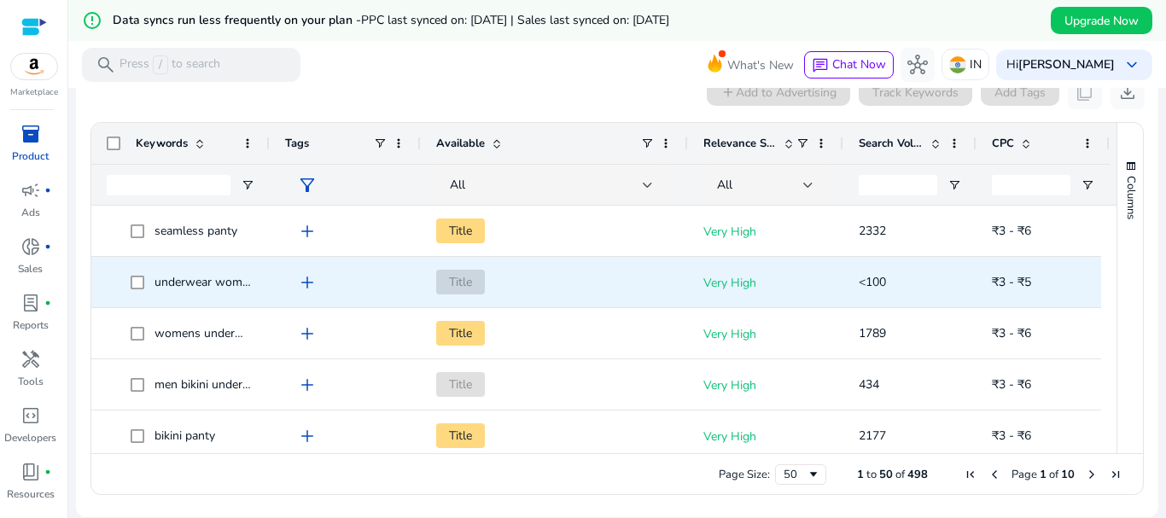
click at [168, 281] on span "underwear women cotton seamless" at bounding box center [250, 282] width 191 height 16
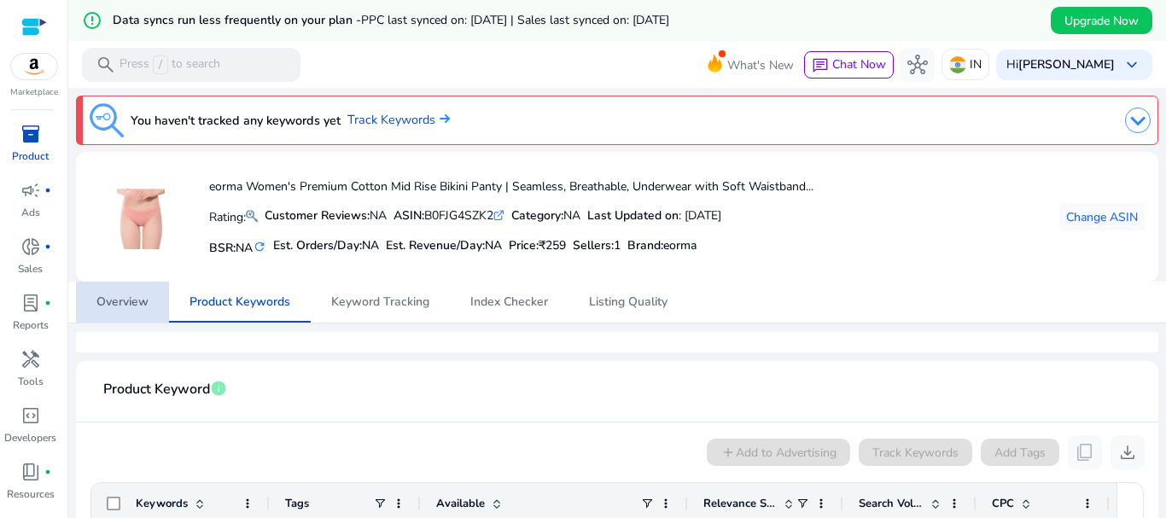
click at [134, 305] on span "Overview" at bounding box center [122, 302] width 52 height 12
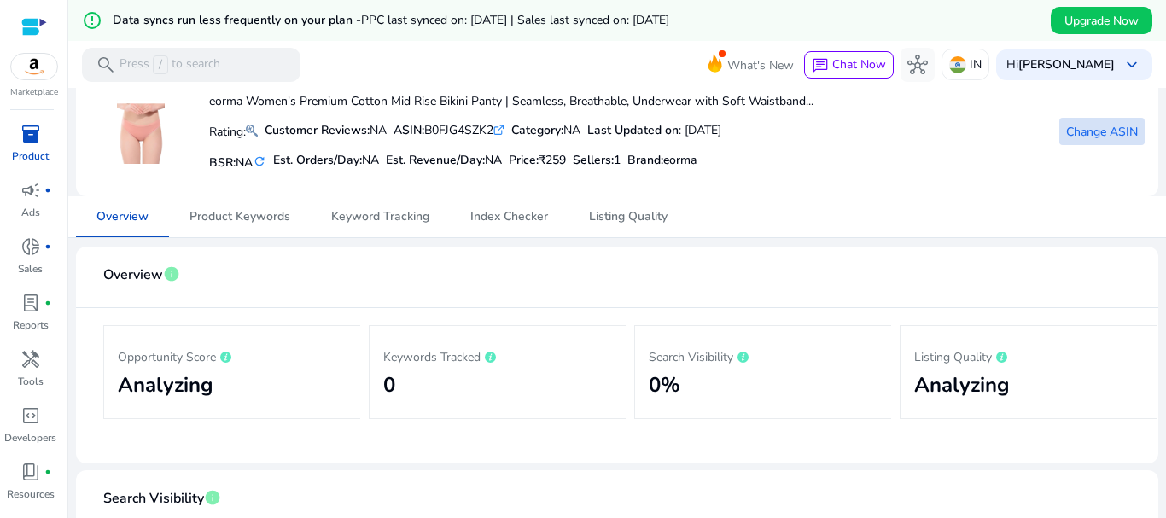
click at [1083, 140] on span "Change ASIN" at bounding box center [1102, 132] width 72 height 18
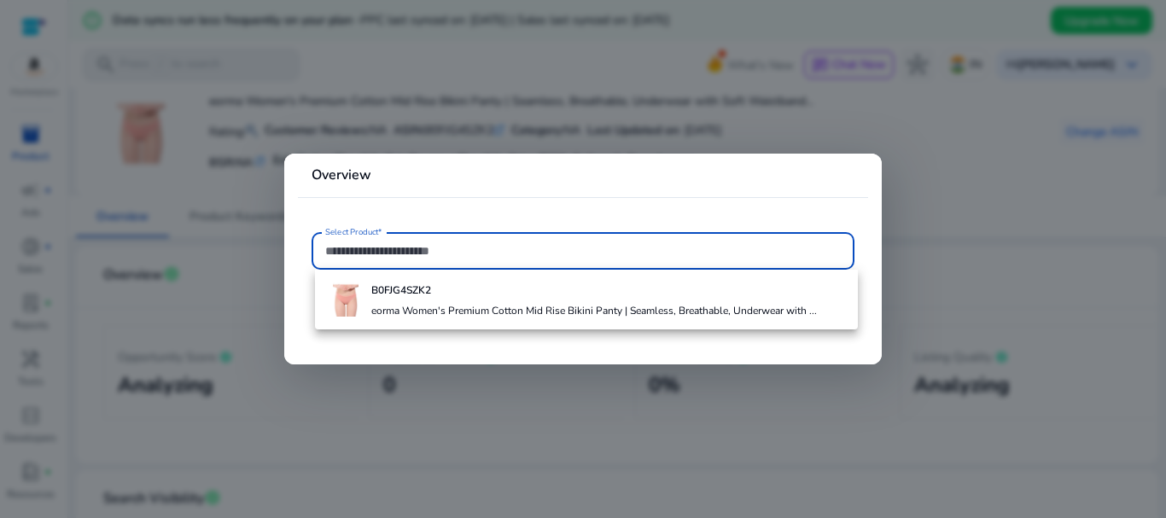
click at [377, 243] on input "Select Product*" at bounding box center [583, 251] width 516 height 19
paste input "**********"
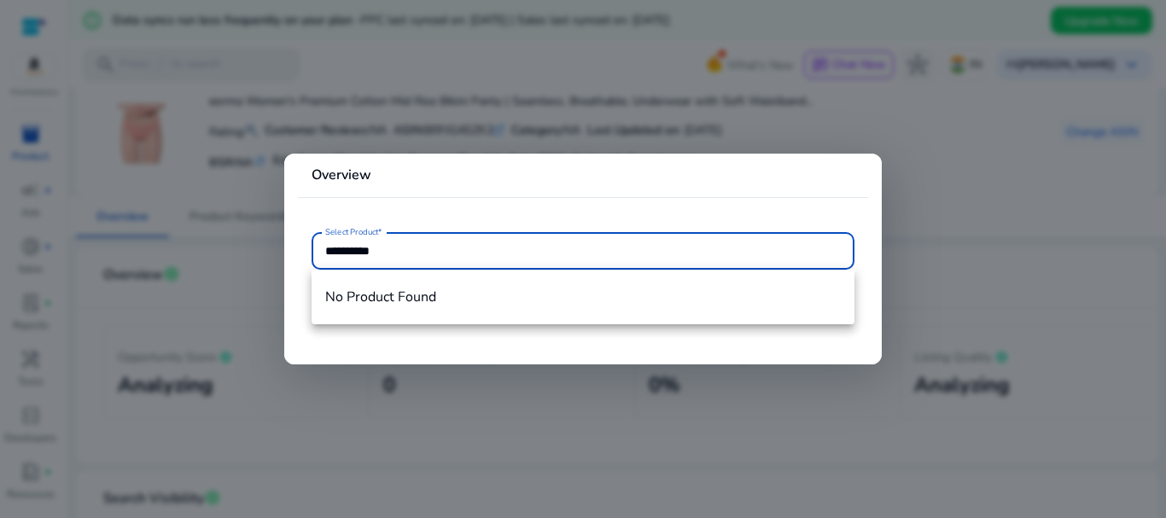
type input "**********"
click at [656, 215] on mat-card "**********" at bounding box center [583, 259] width 598 height 211
click at [400, 246] on input "**********" at bounding box center [583, 251] width 516 height 19
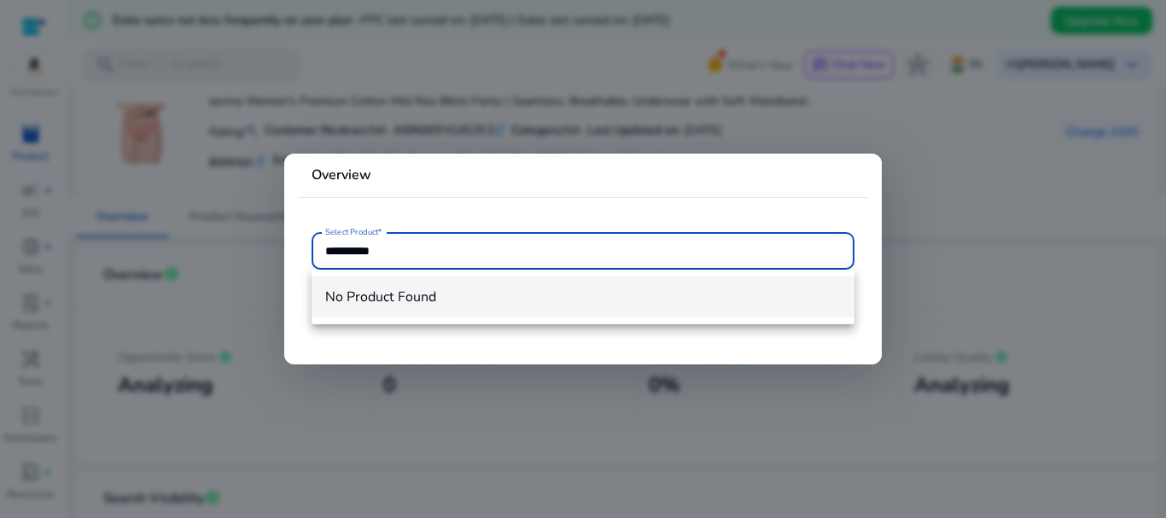
click at [415, 299] on span "No Product Found" at bounding box center [583, 297] width 516 height 19
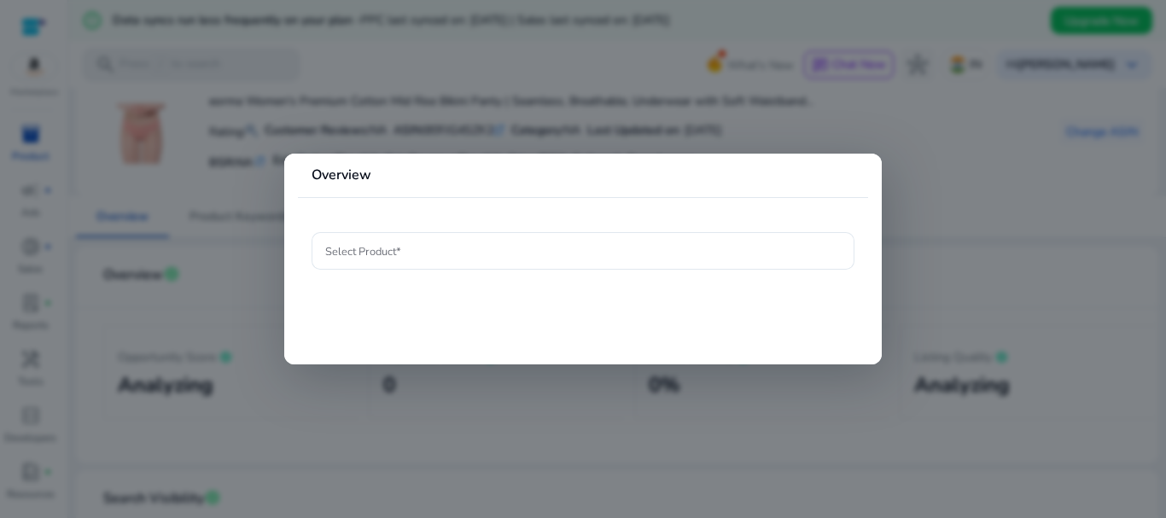
click at [978, 213] on div at bounding box center [583, 259] width 1166 height 518
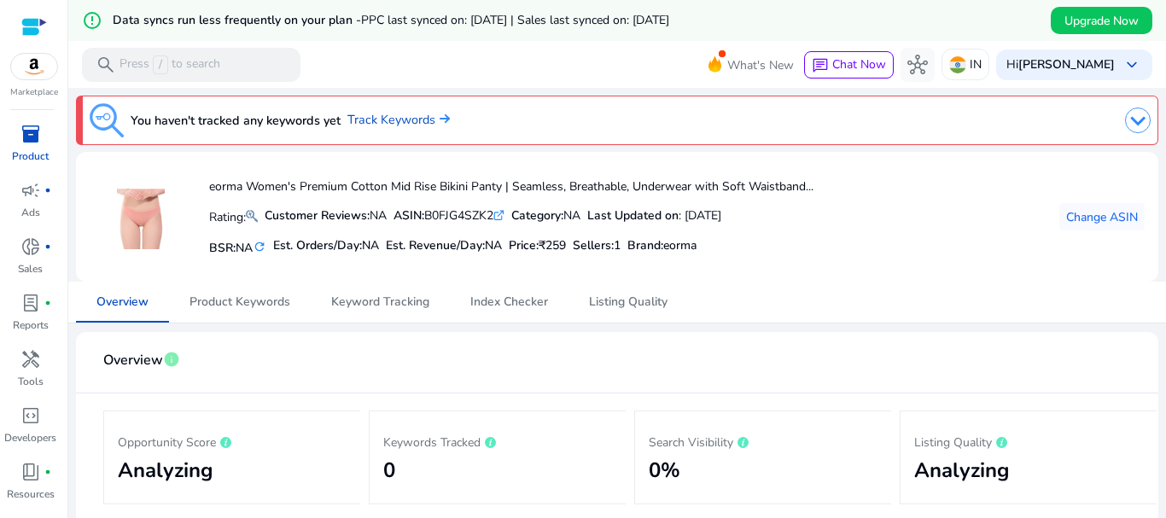
click at [30, 143] on span "inventory_2" at bounding box center [30, 134] width 20 height 20
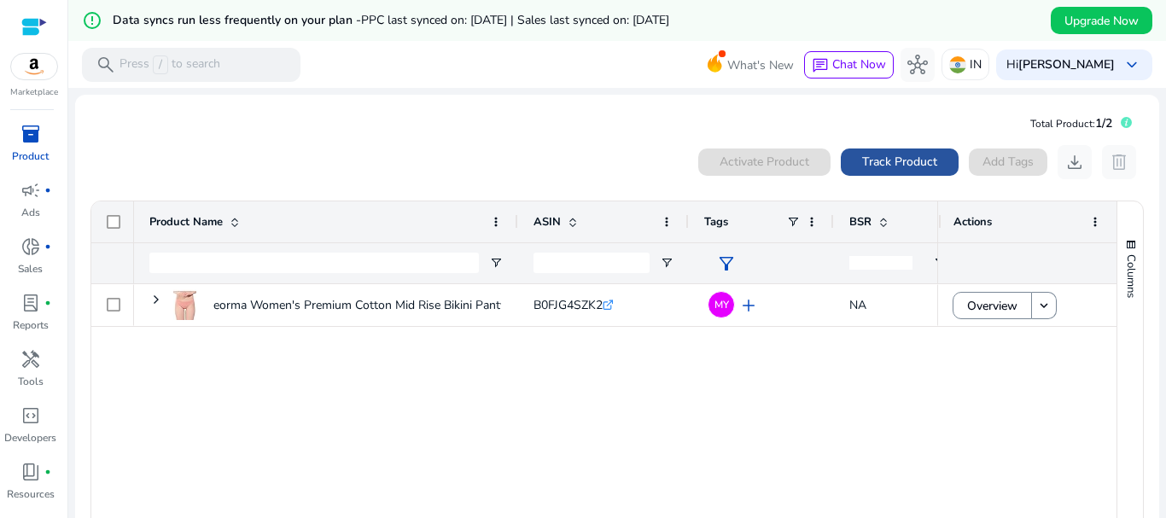
click at [903, 161] on span "Track Product" at bounding box center [899, 162] width 75 height 18
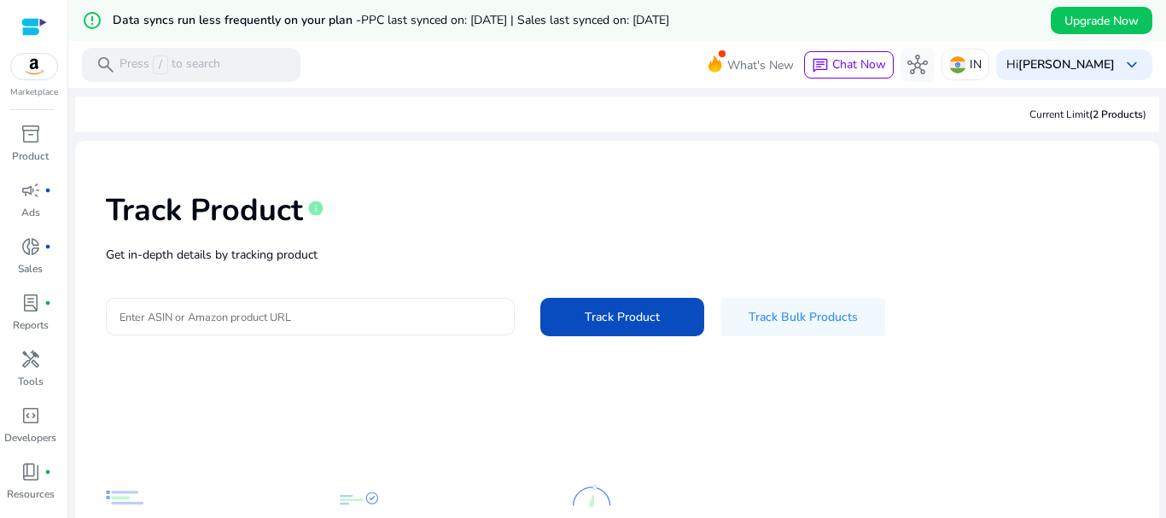
click at [334, 313] on input "Enter ASIN or Amazon product URL" at bounding box center [311, 316] width 382 height 19
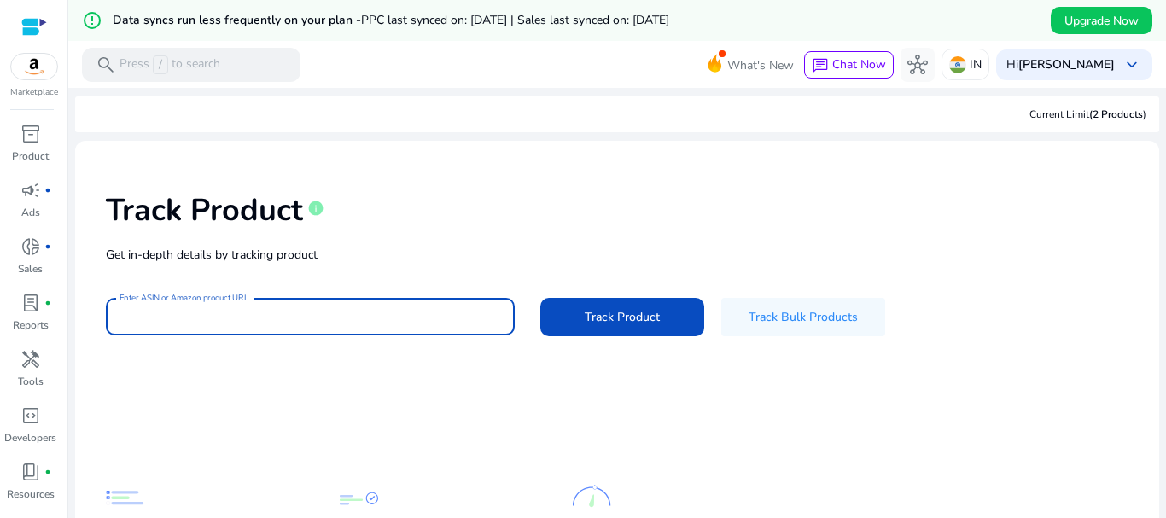
paste input "**********"
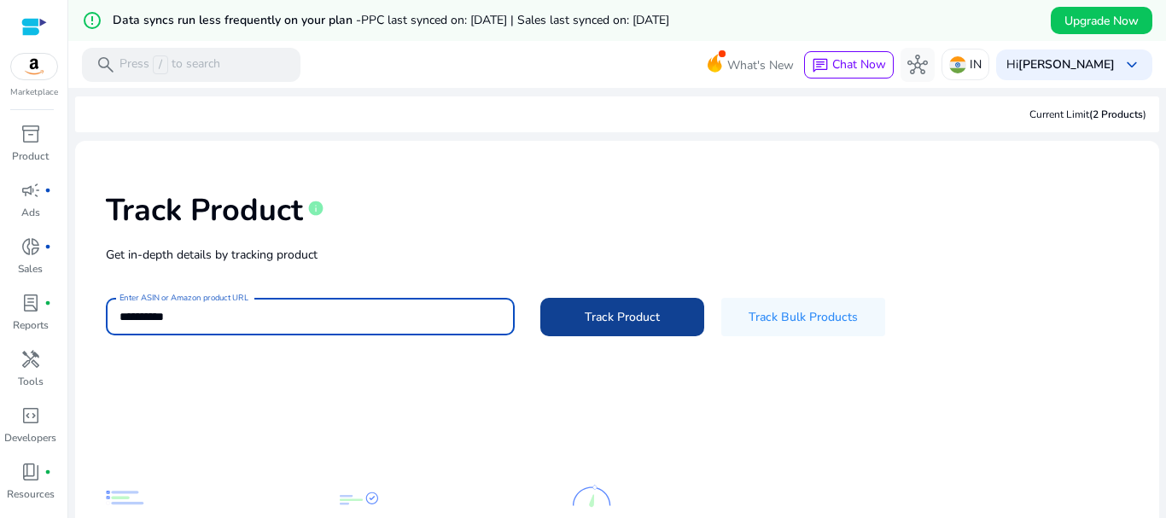
type input "**********"
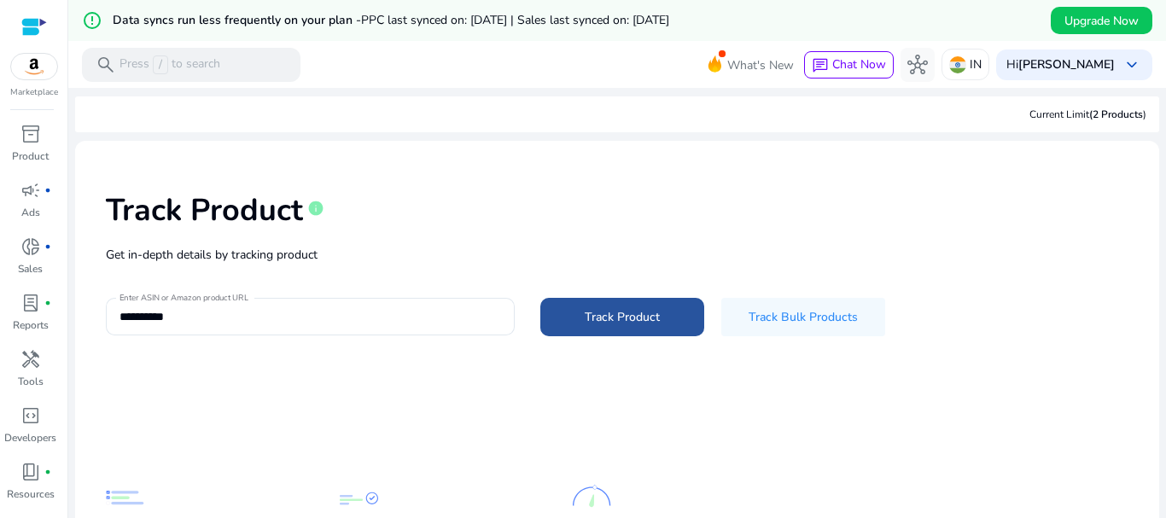
click at [609, 311] on span "Track Product" at bounding box center [622, 317] width 75 height 18
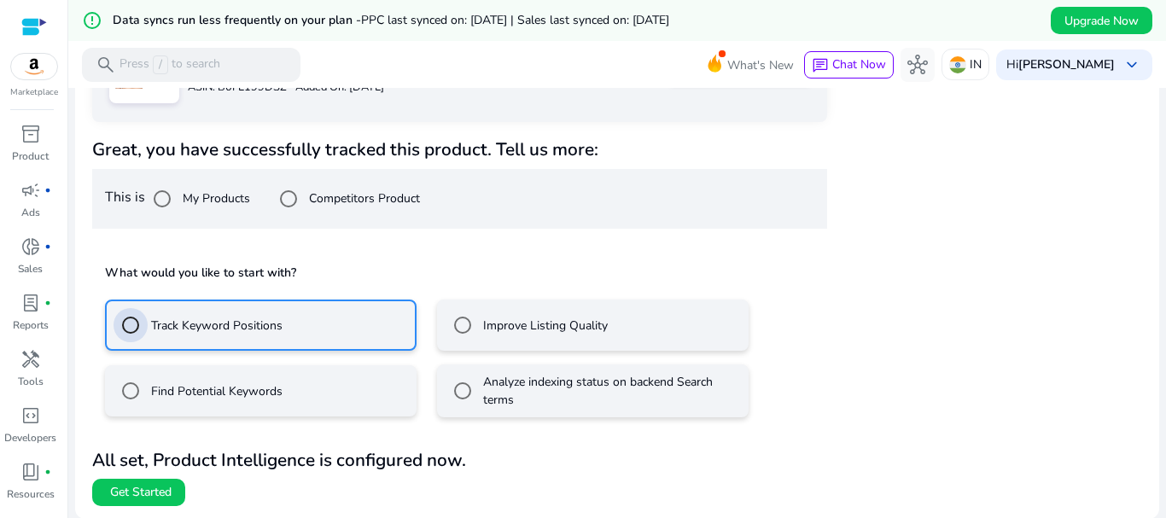
scroll to position [348, 0]
click at [168, 493] on span "Get Started" at bounding box center [140, 491] width 61 height 17
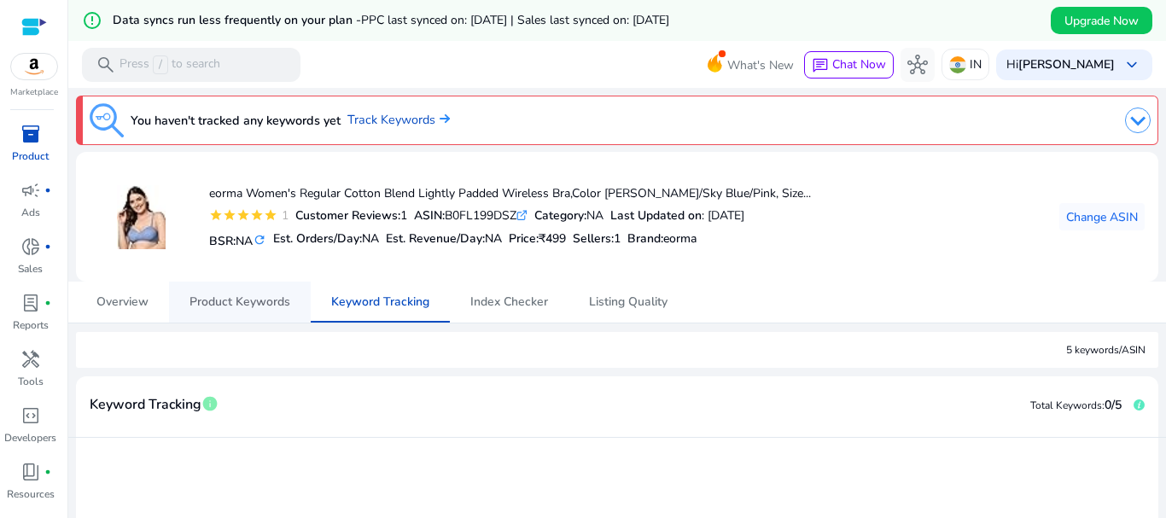
click at [250, 305] on span "Product Keywords" at bounding box center [240, 302] width 101 height 12
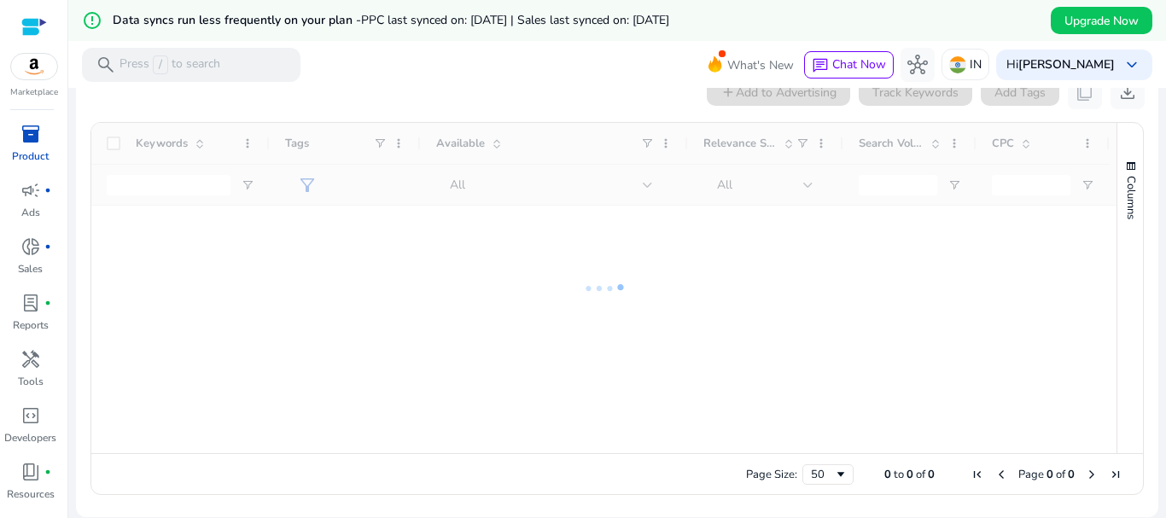
scroll to position [19, 0]
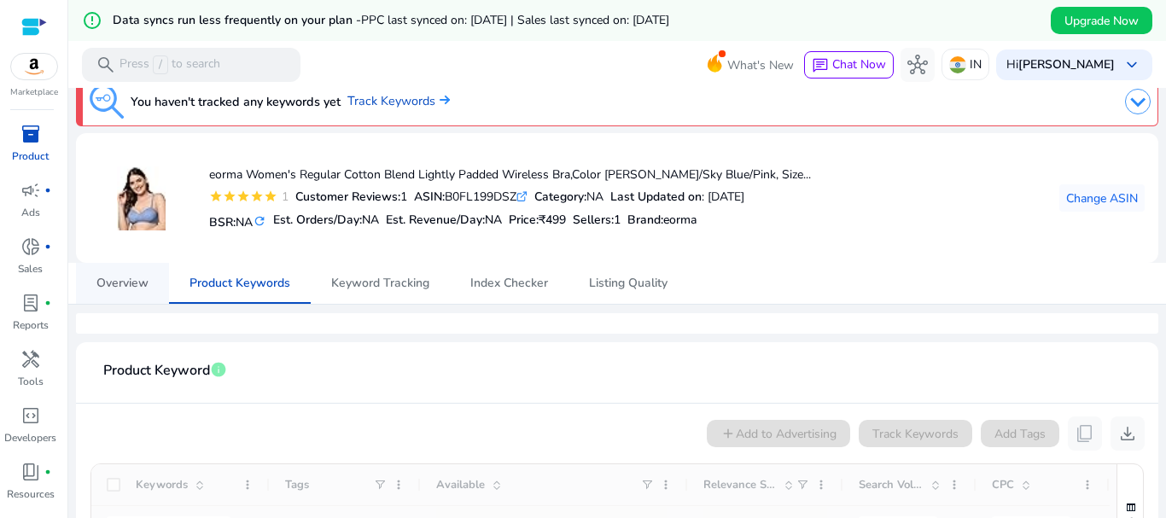
click at [126, 284] on span "Overview" at bounding box center [122, 284] width 52 height 12
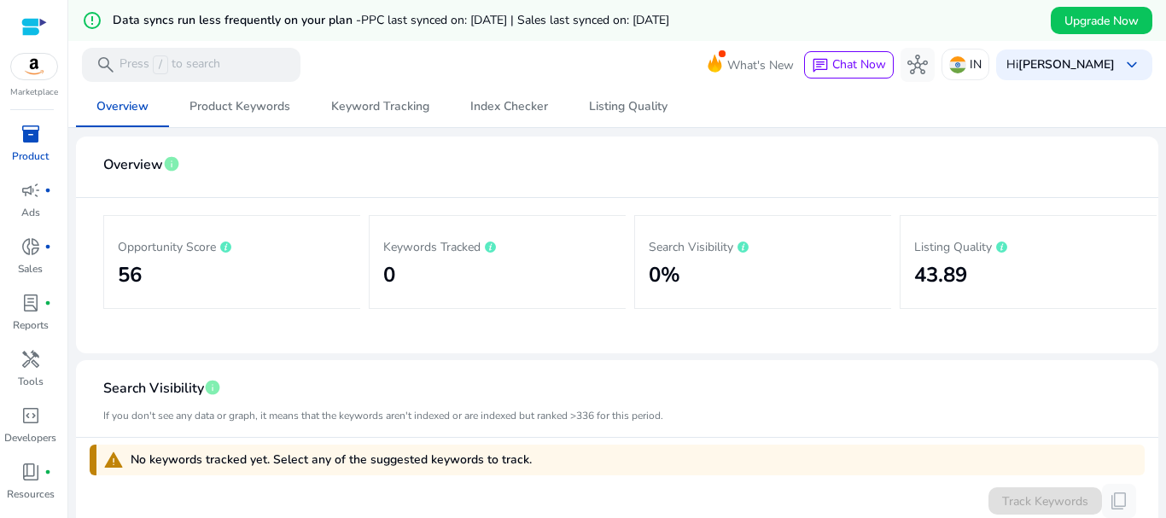
scroll to position [155, 0]
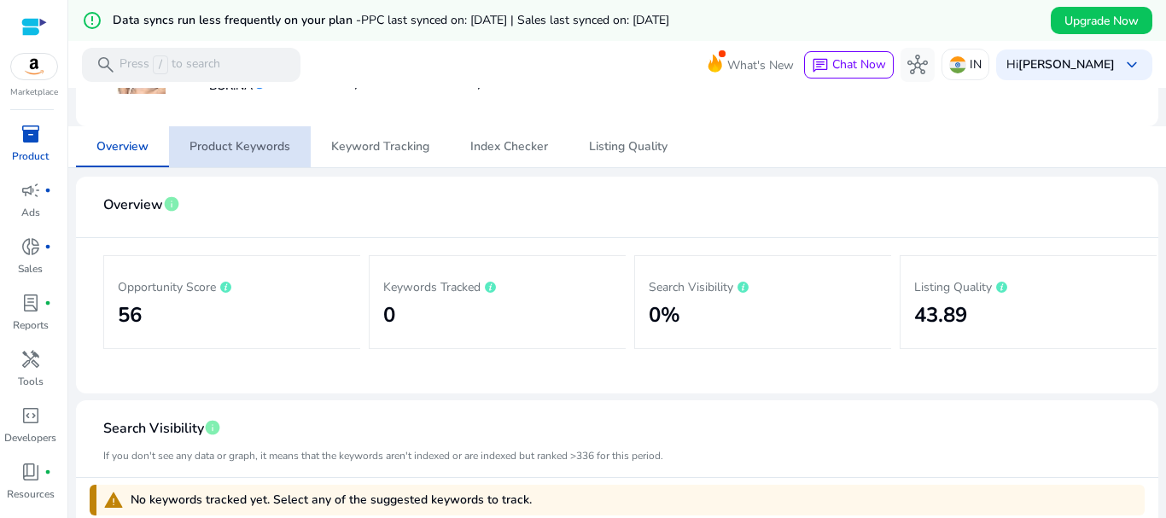
click at [260, 143] on span "Product Keywords" at bounding box center [240, 147] width 101 height 12
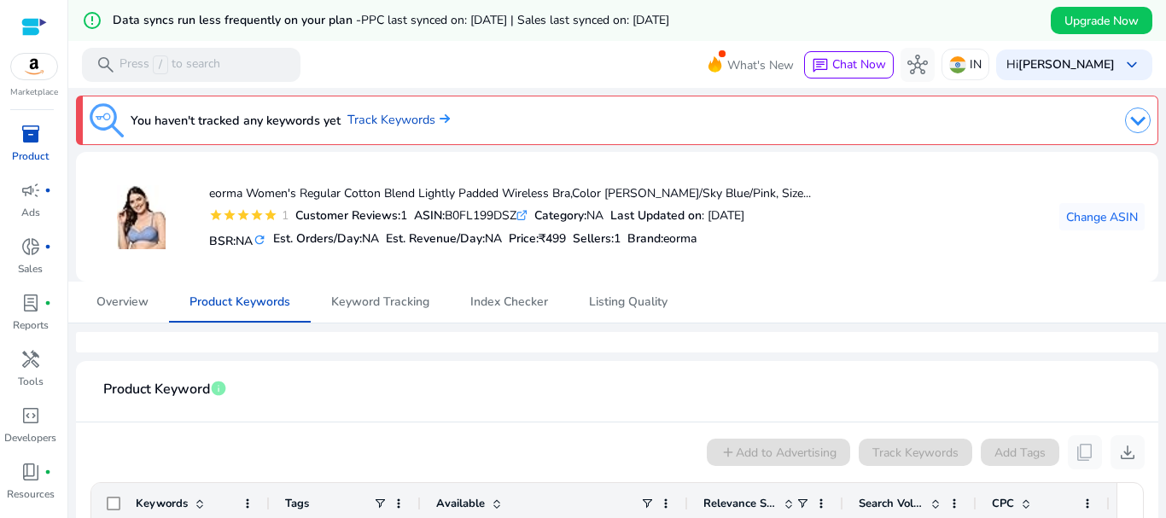
click at [32, 67] on img at bounding box center [34, 67] width 46 height 26
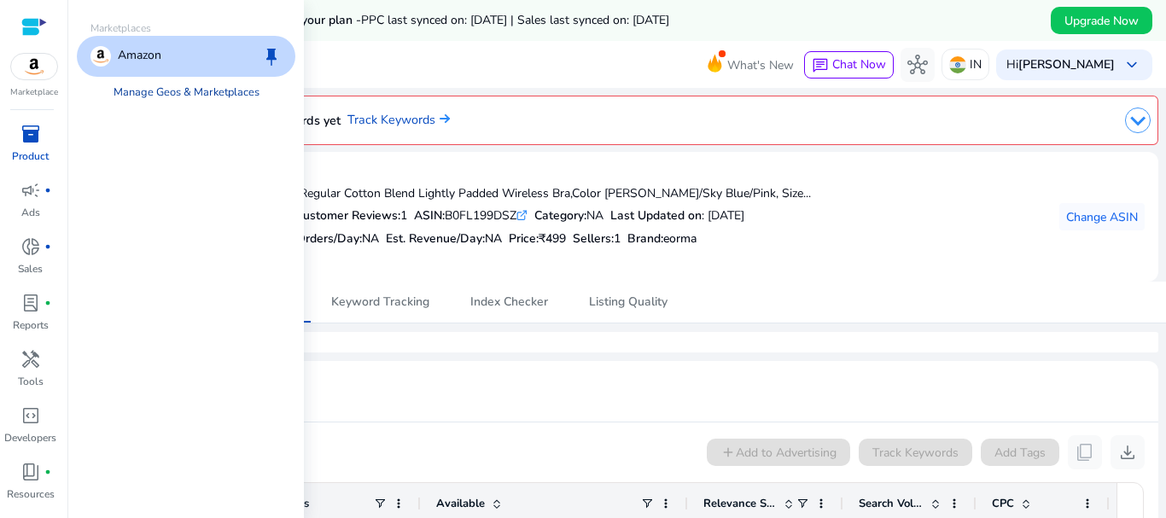
click at [175, 91] on link "Manage Geos & Marketplaces" at bounding box center [186, 92] width 173 height 31
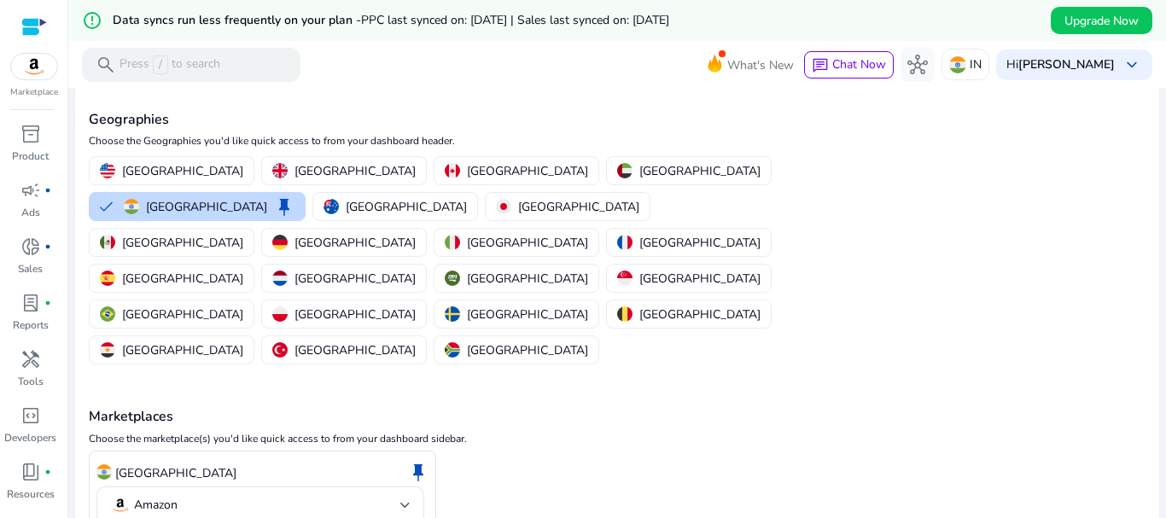
scroll to position [123, 0]
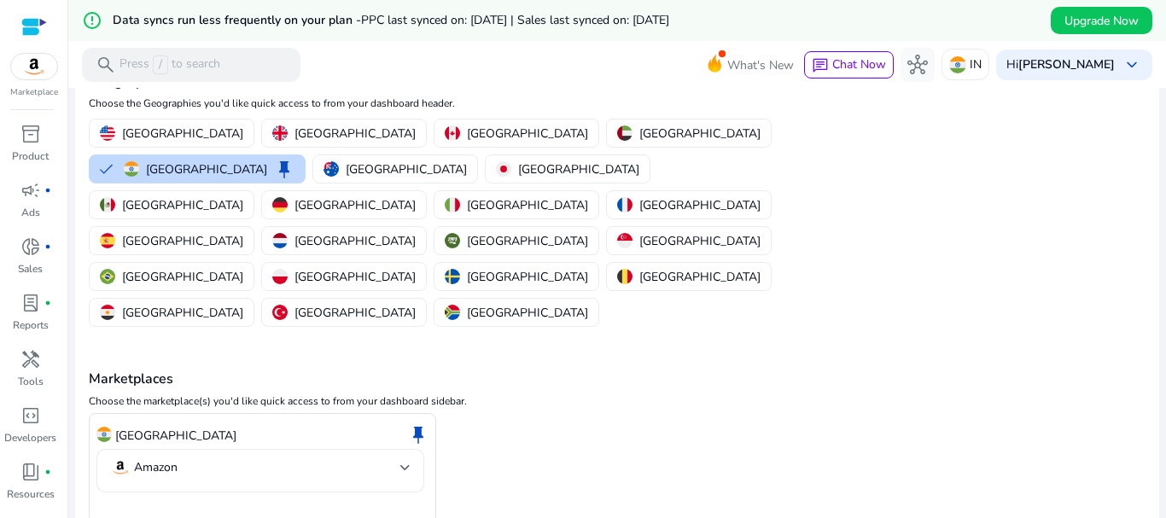
click at [211, 458] on mat-select-trigger "Amazon" at bounding box center [255, 468] width 290 height 20
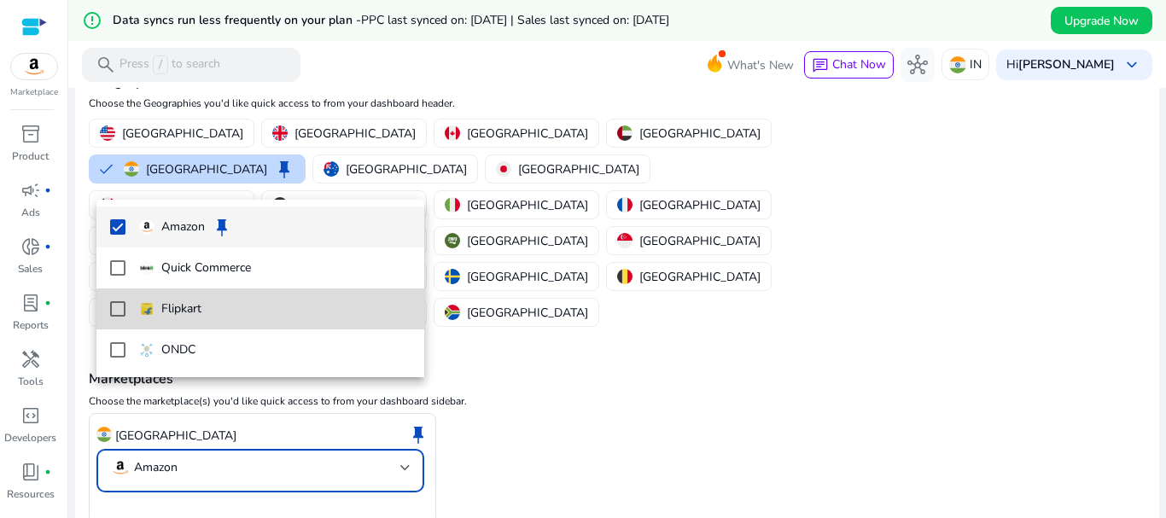
click at [115, 307] on mat-pseudo-checkbox at bounding box center [117, 308] width 15 height 15
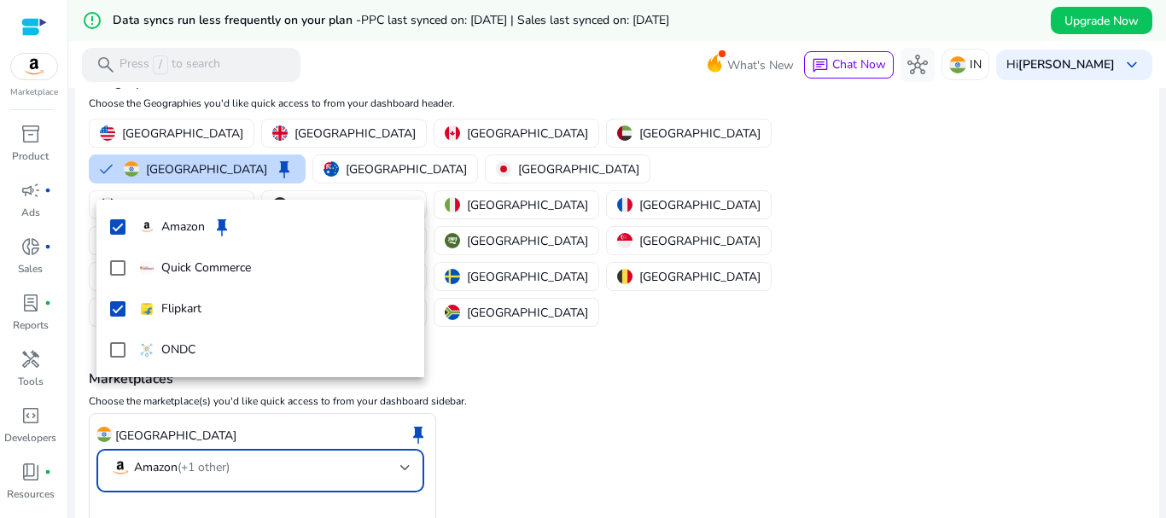
click at [150, 487] on div at bounding box center [583, 259] width 1166 height 518
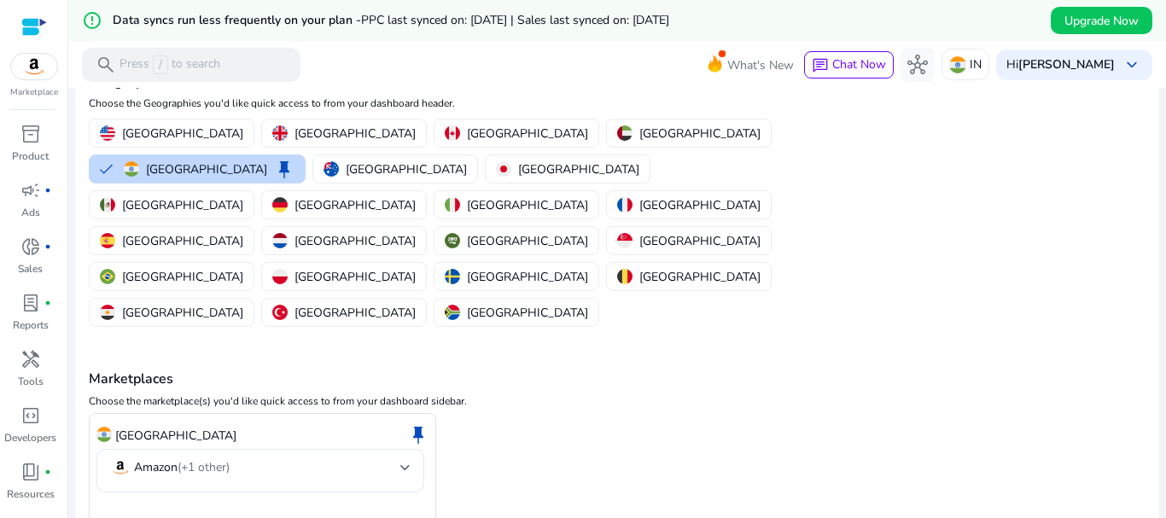
click at [782, 394] on p "Choose the marketplace(s) you'd like quick access to from your dashboard sideba…" at bounding box center [617, 401] width 1057 height 15
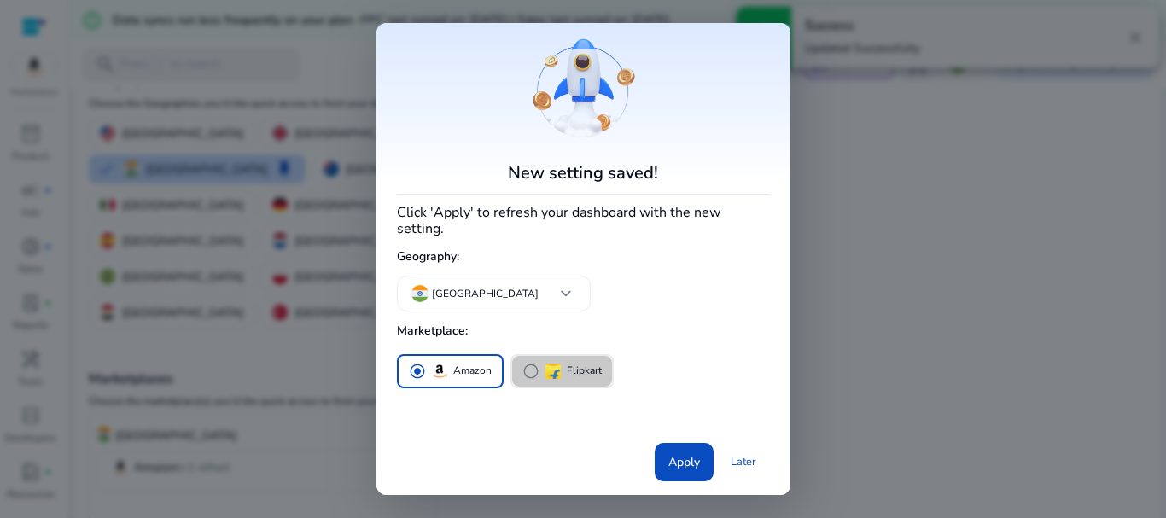
click at [529, 363] on span "radio_button_unchecked" at bounding box center [531, 371] width 17 height 17
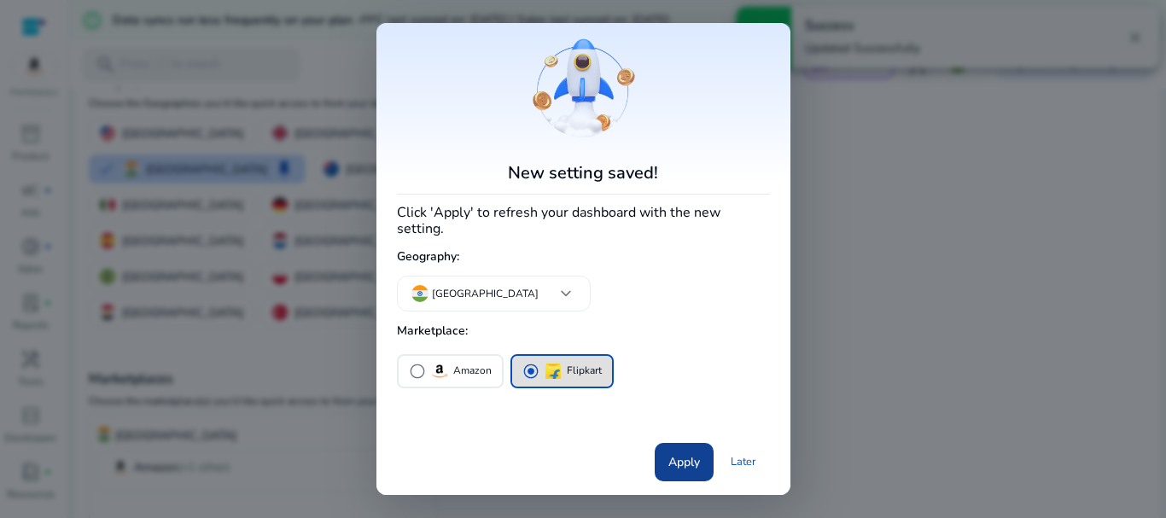
click at [690, 453] on span "Apply" at bounding box center [685, 462] width 32 height 18
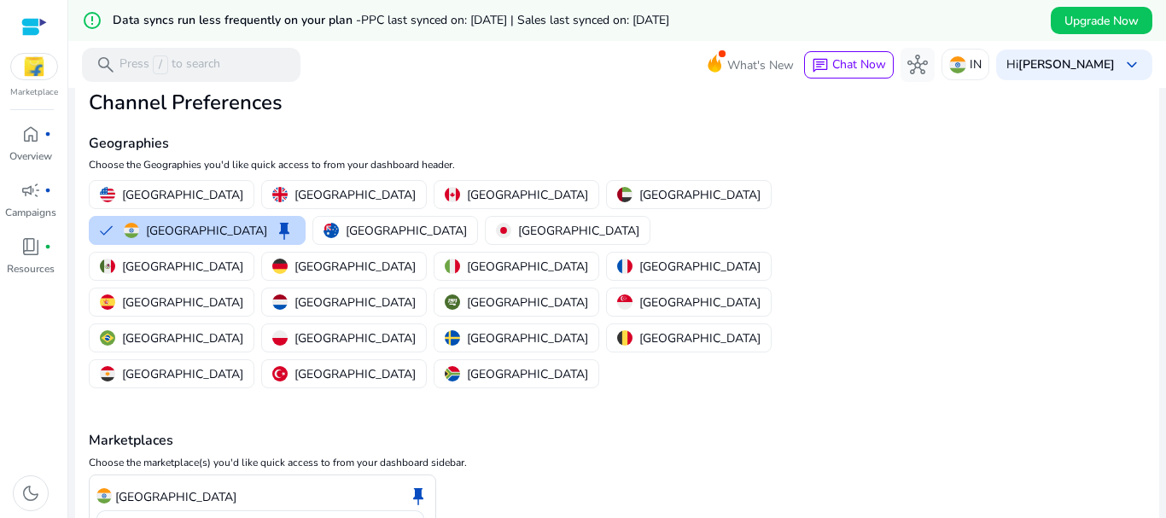
scroll to position [0, 0]
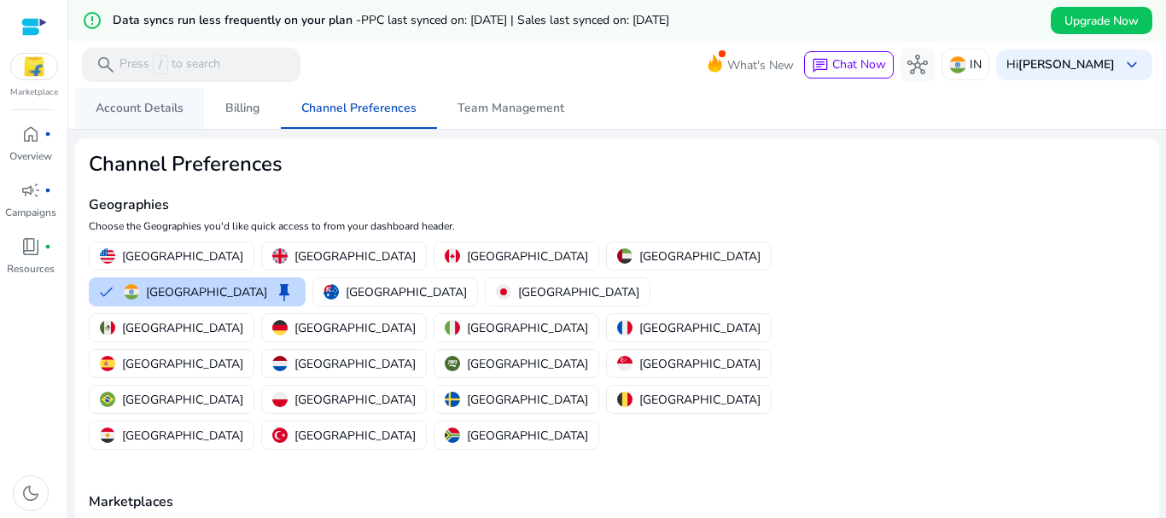
click at [129, 106] on span "Account Details" at bounding box center [140, 108] width 88 height 12
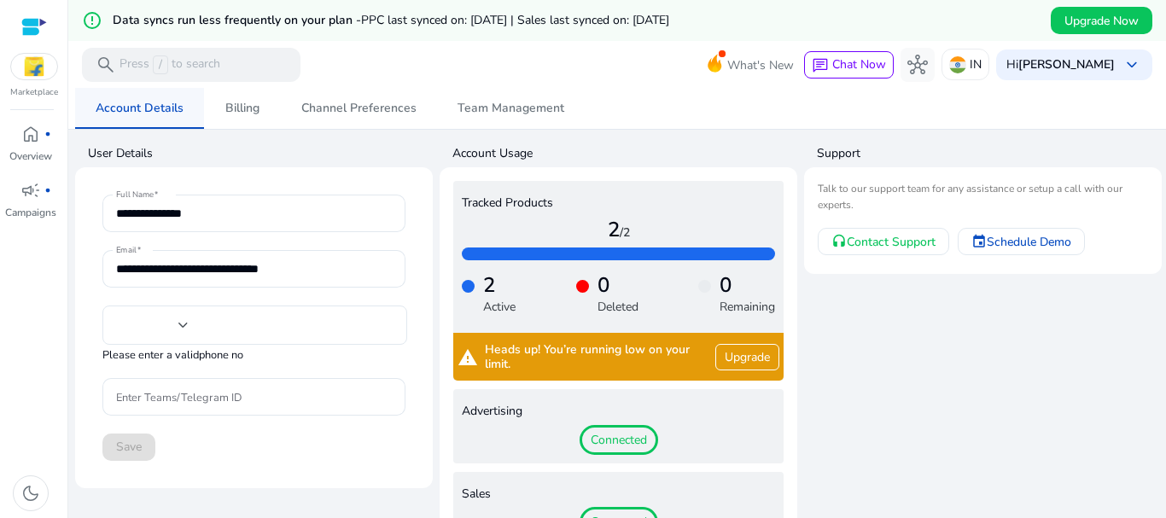
type input "**********"
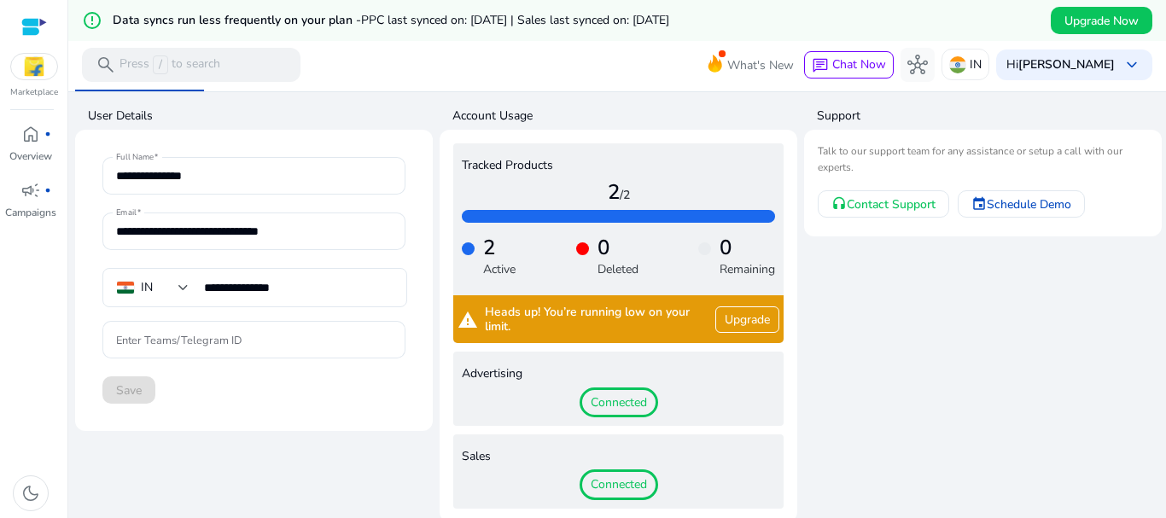
scroll to position [42, 0]
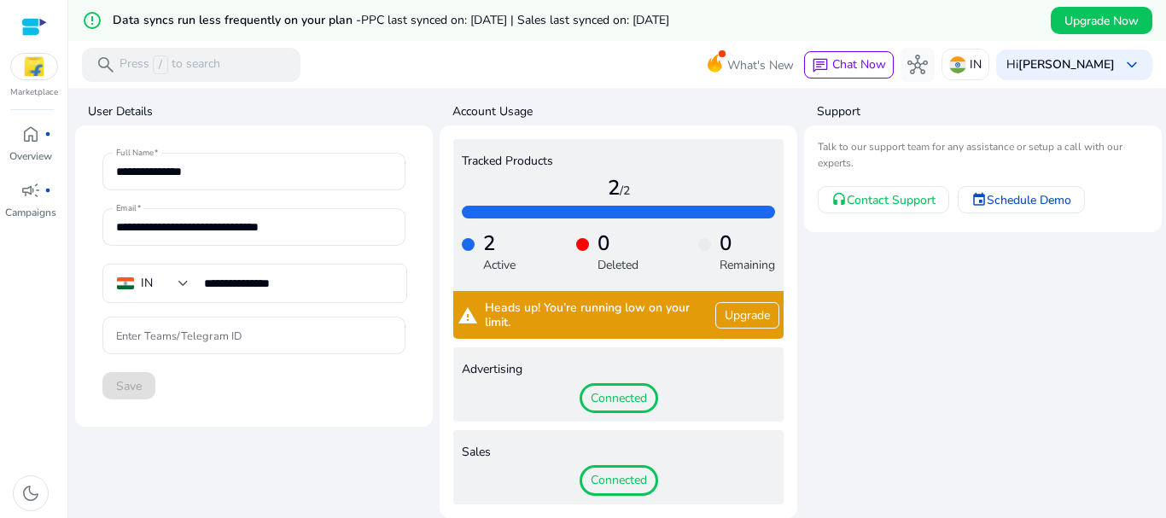
click at [606, 477] on span "Connected" at bounding box center [619, 480] width 79 height 31
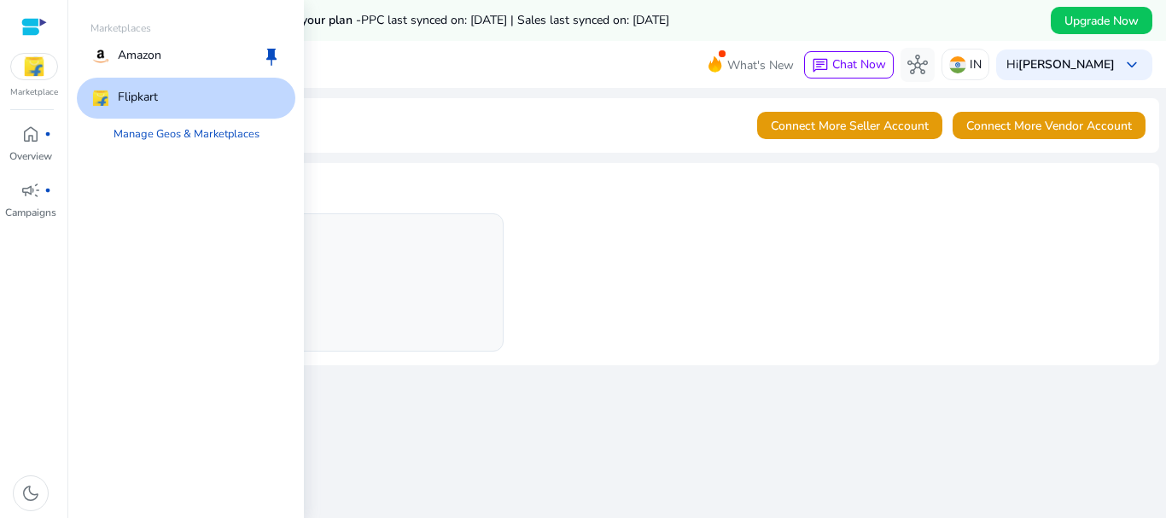
click at [38, 69] on img at bounding box center [34, 67] width 46 height 26
click at [154, 86] on div "Flipkart" at bounding box center [186, 98] width 219 height 41
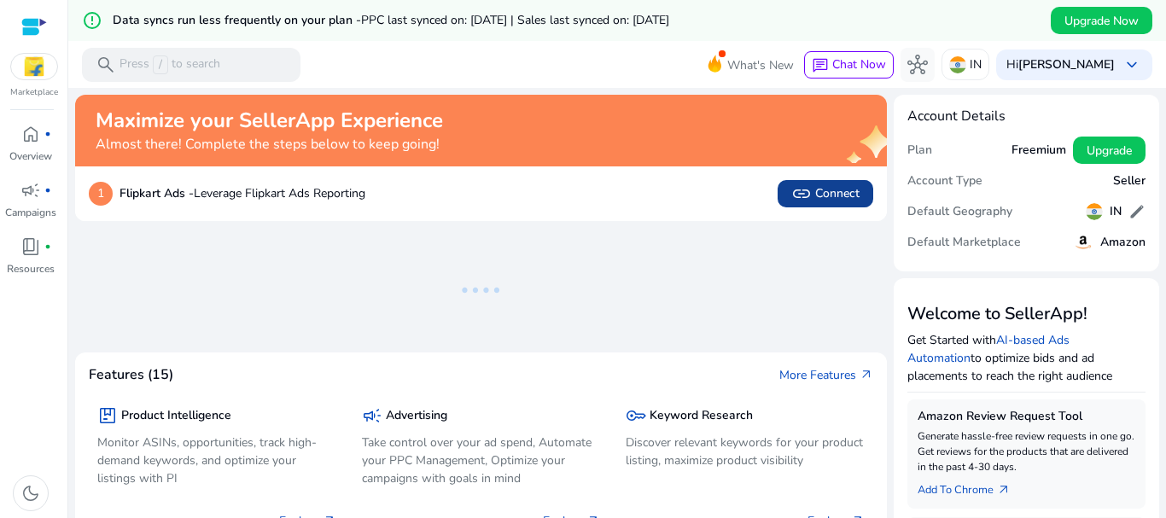
click at [821, 194] on span "link Connect" at bounding box center [826, 194] width 68 height 20
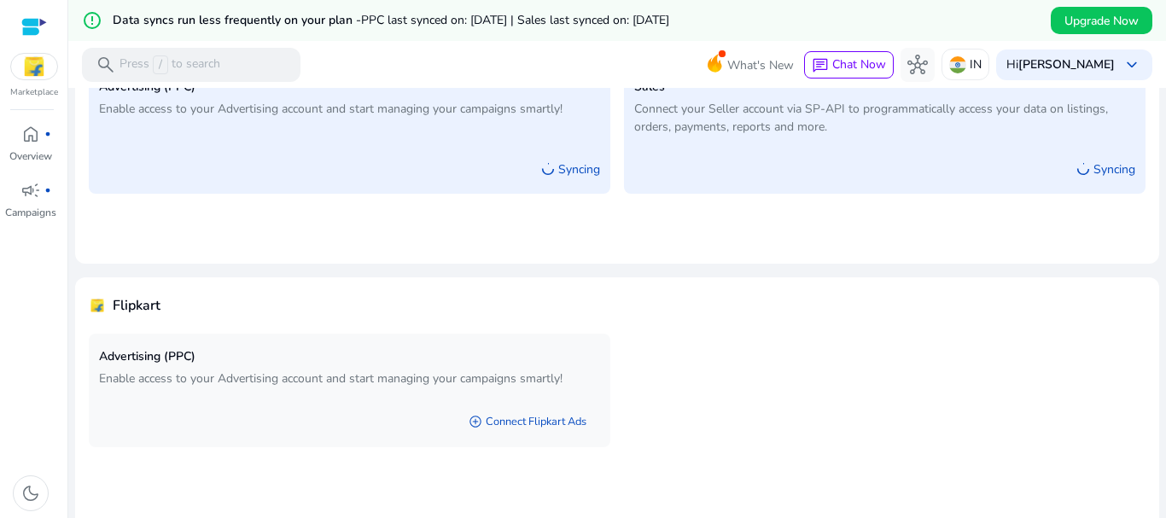
scroll to position [213, 0]
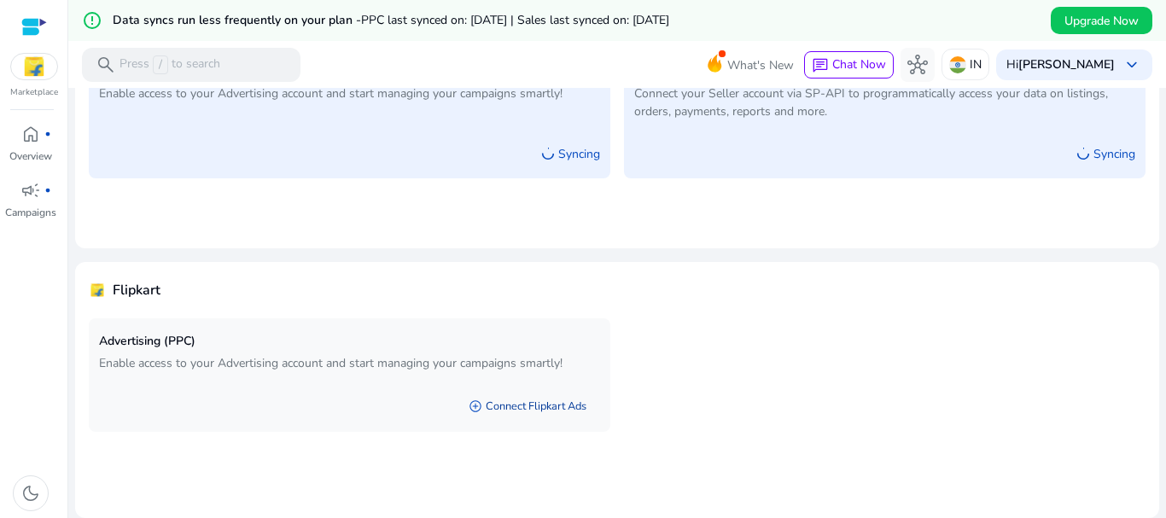
click at [528, 408] on link "add_circle Connect Flipkart Ads" at bounding box center [527, 406] width 145 height 31
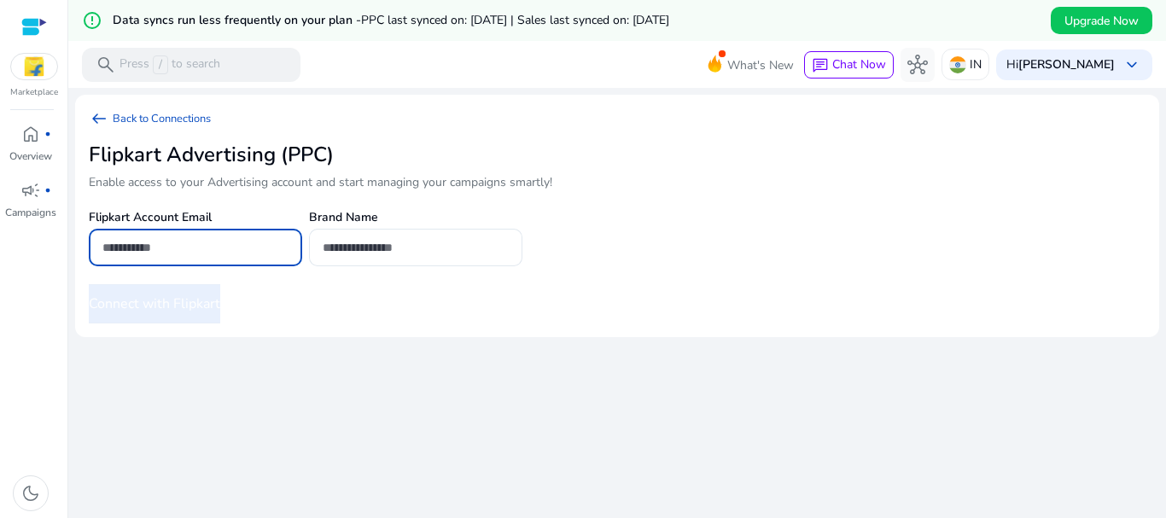
click at [189, 248] on input "email" at bounding box center [195, 247] width 186 height 19
click at [128, 255] on input "email" at bounding box center [195, 247] width 186 height 19
type input "**********"
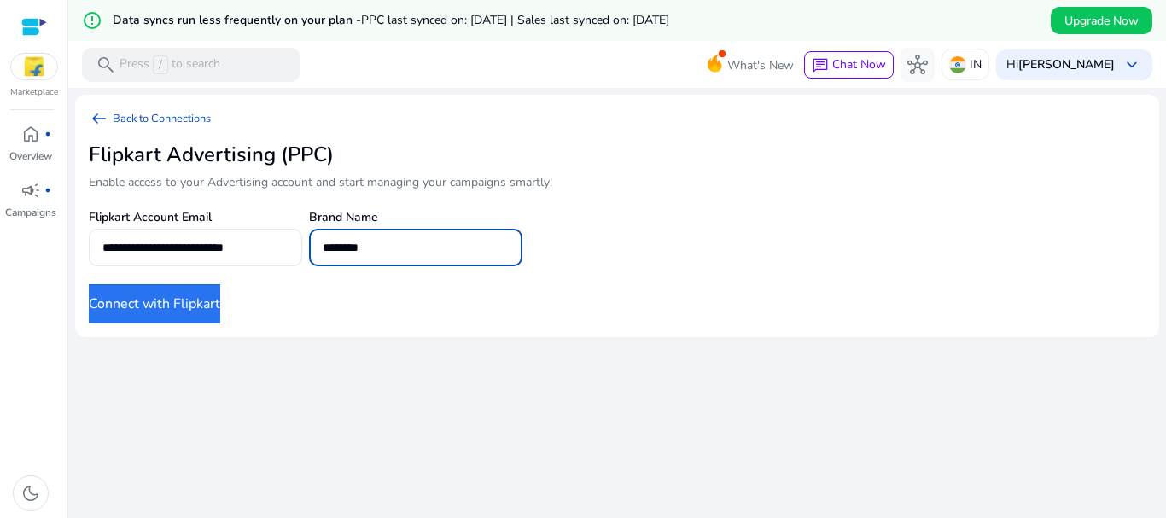
type input "********"
click at [157, 296] on button "Connect with Flipkart" at bounding box center [154, 303] width 131 height 39
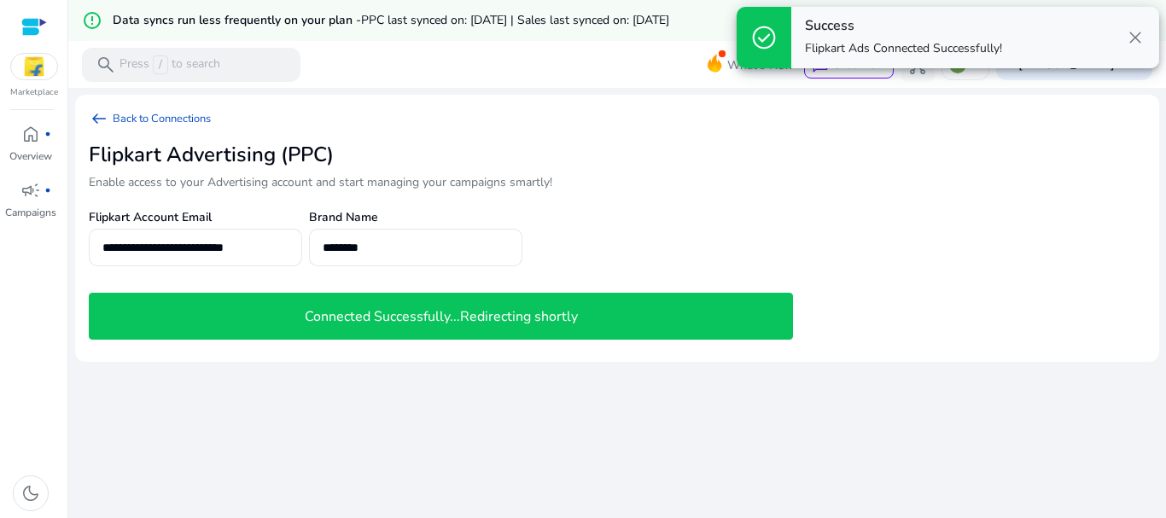
click at [1138, 37] on span "close" at bounding box center [1135, 37] width 20 height 20
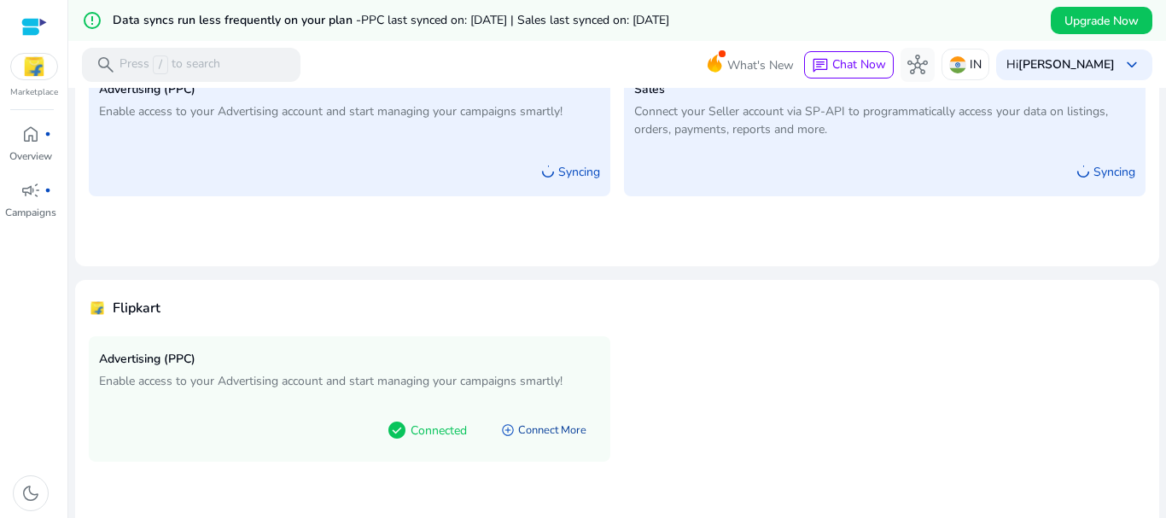
scroll to position [213, 0]
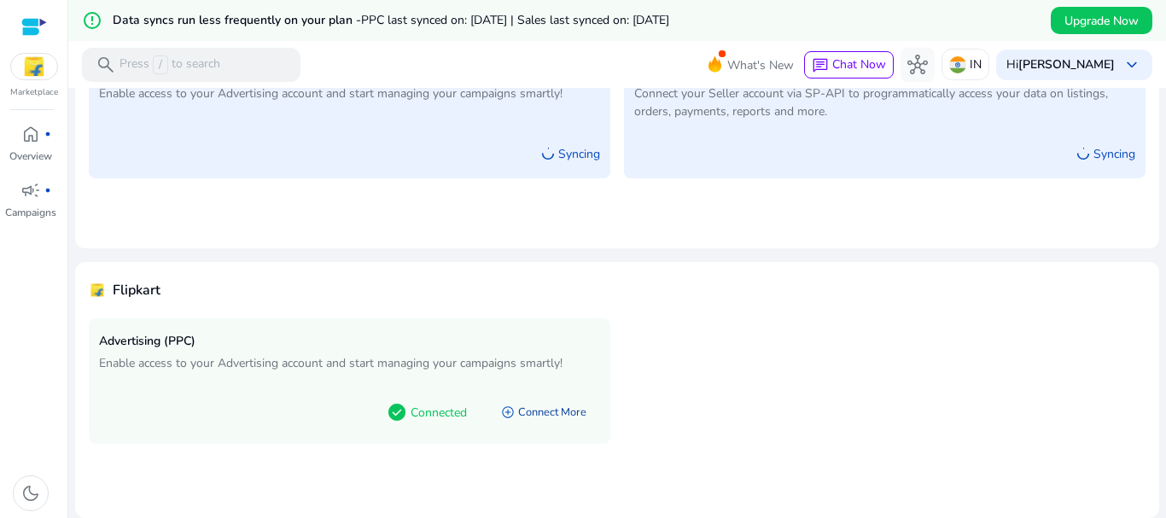
click at [542, 412] on link "add_circle Connect More" at bounding box center [544, 412] width 113 height 31
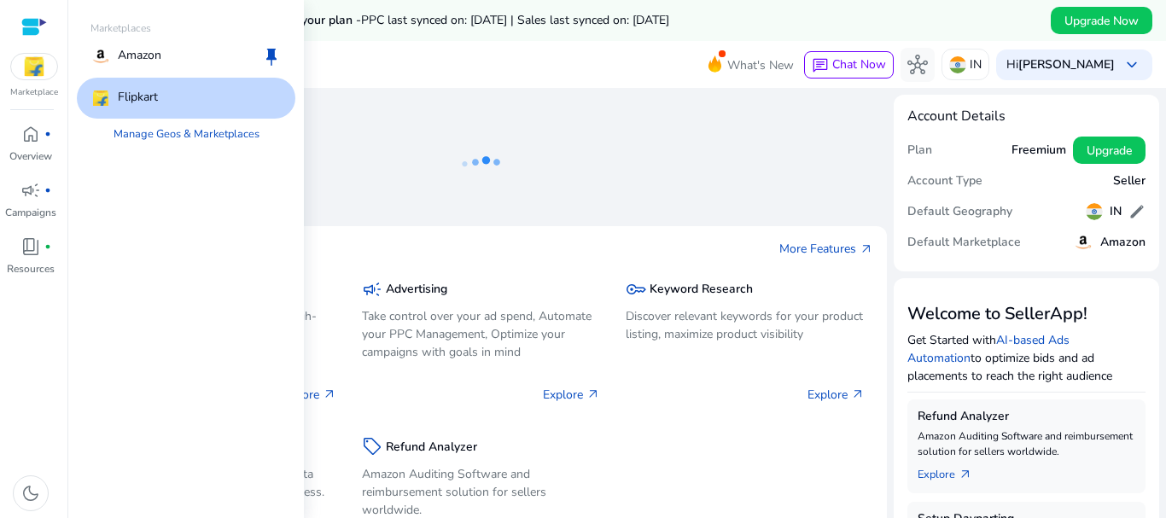
click at [124, 201] on div "Marketplaces Amazon keep Flipkart Manage Geos & Marketplaces" at bounding box center [186, 259] width 236 height 518
click at [176, 137] on link "Manage Geos & Marketplaces" at bounding box center [186, 134] width 173 height 31
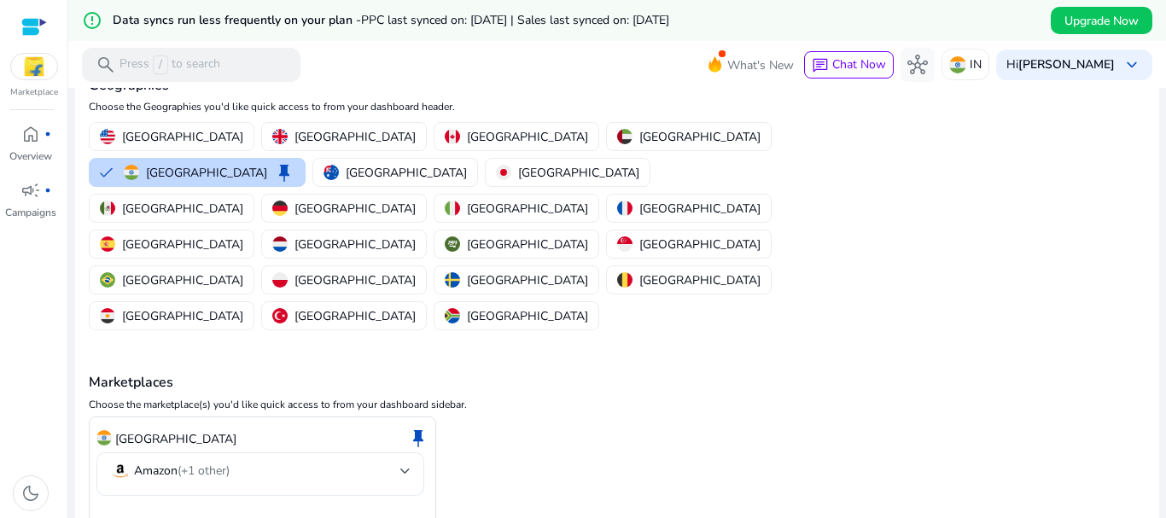
scroll to position [123, 0]
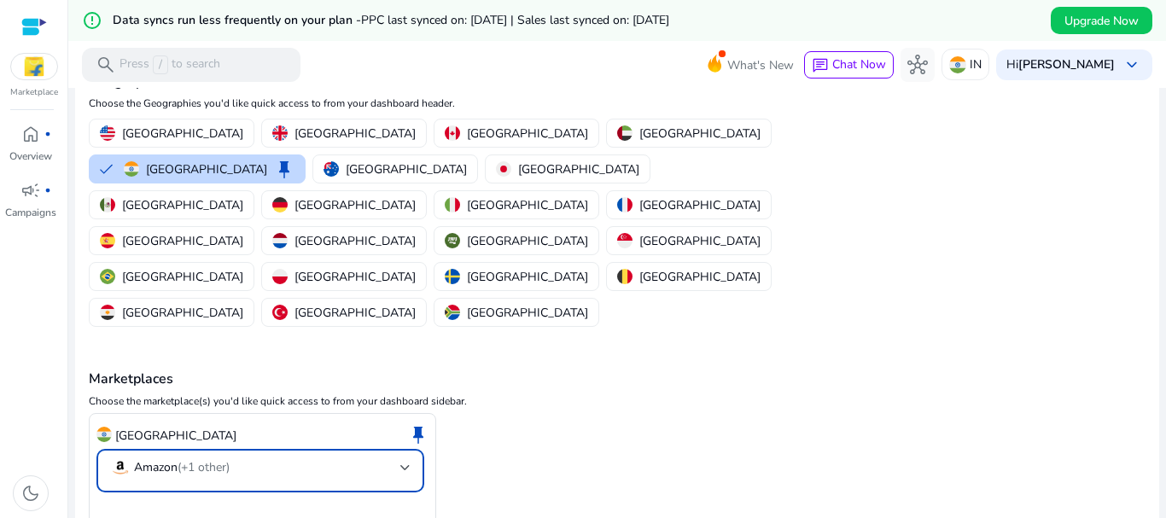
click at [400, 465] on div at bounding box center [405, 468] width 10 height 7
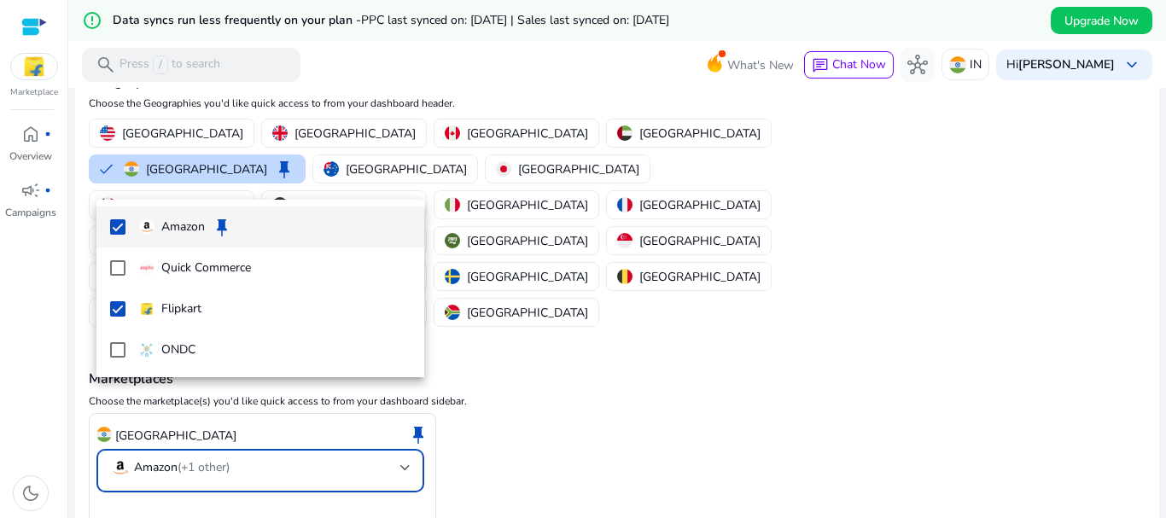
click at [794, 410] on div at bounding box center [583, 259] width 1166 height 518
